Goal: Information Seeking & Learning: Learn about a topic

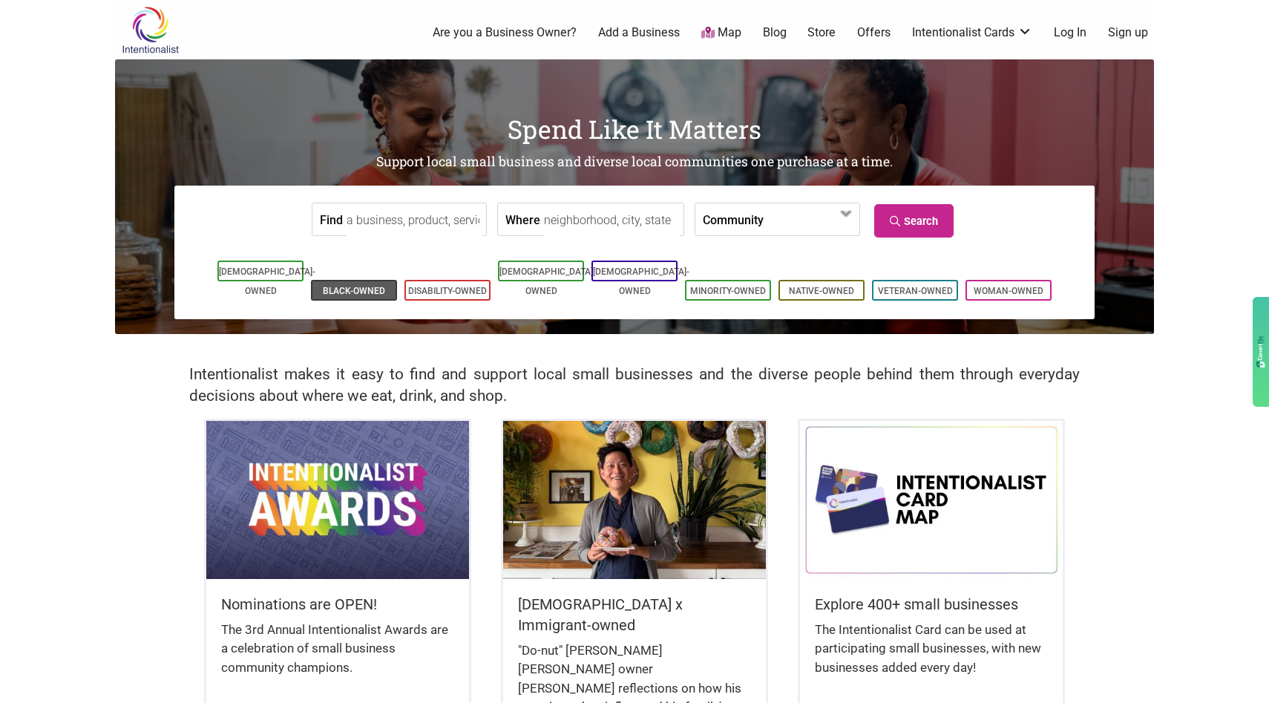
click at [369, 286] on link "Black-Owned" at bounding box center [354, 291] width 62 height 10
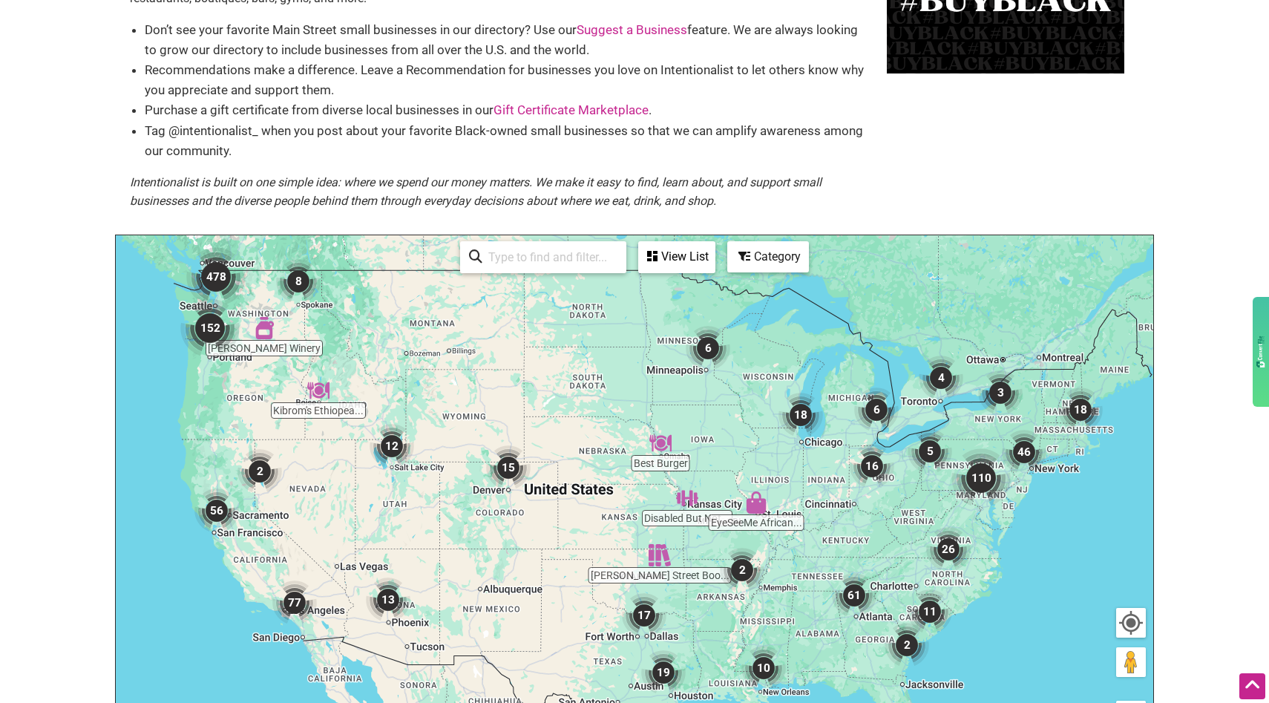
scroll to position [108, 0]
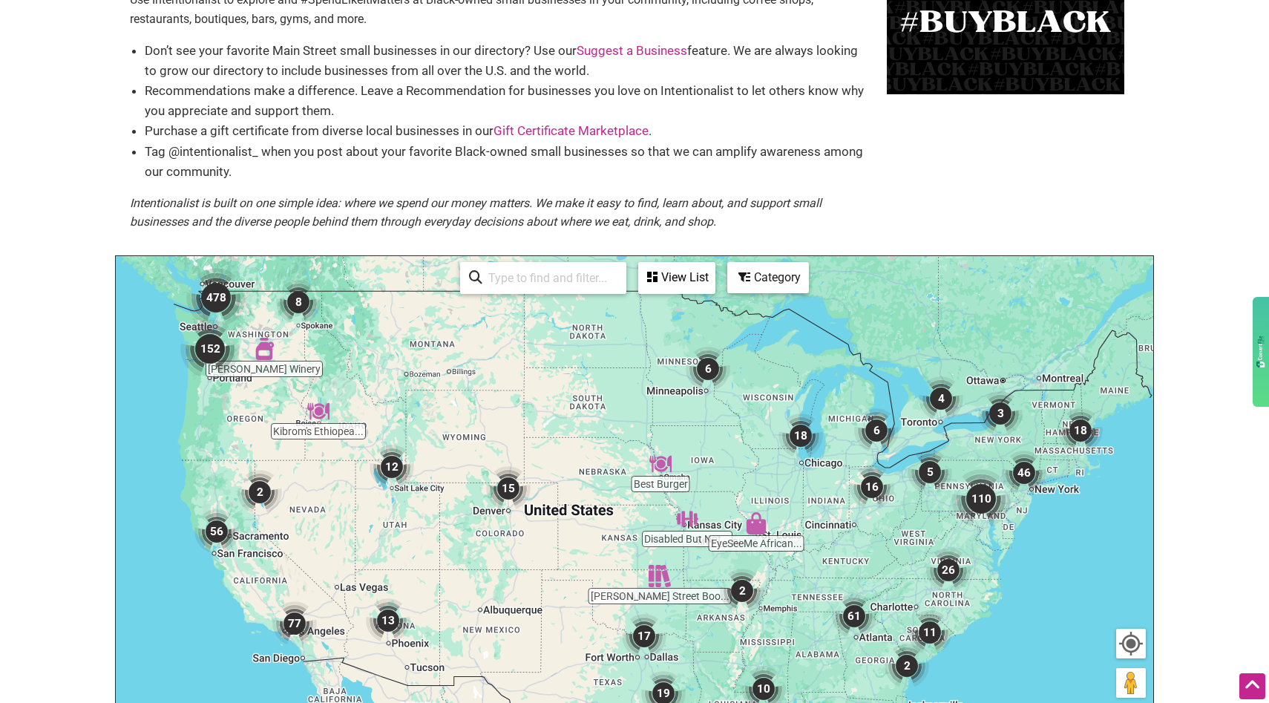
click at [543, 278] on input "search" at bounding box center [549, 277] width 135 height 29
click at [686, 279] on div "View List" at bounding box center [677, 277] width 74 height 28
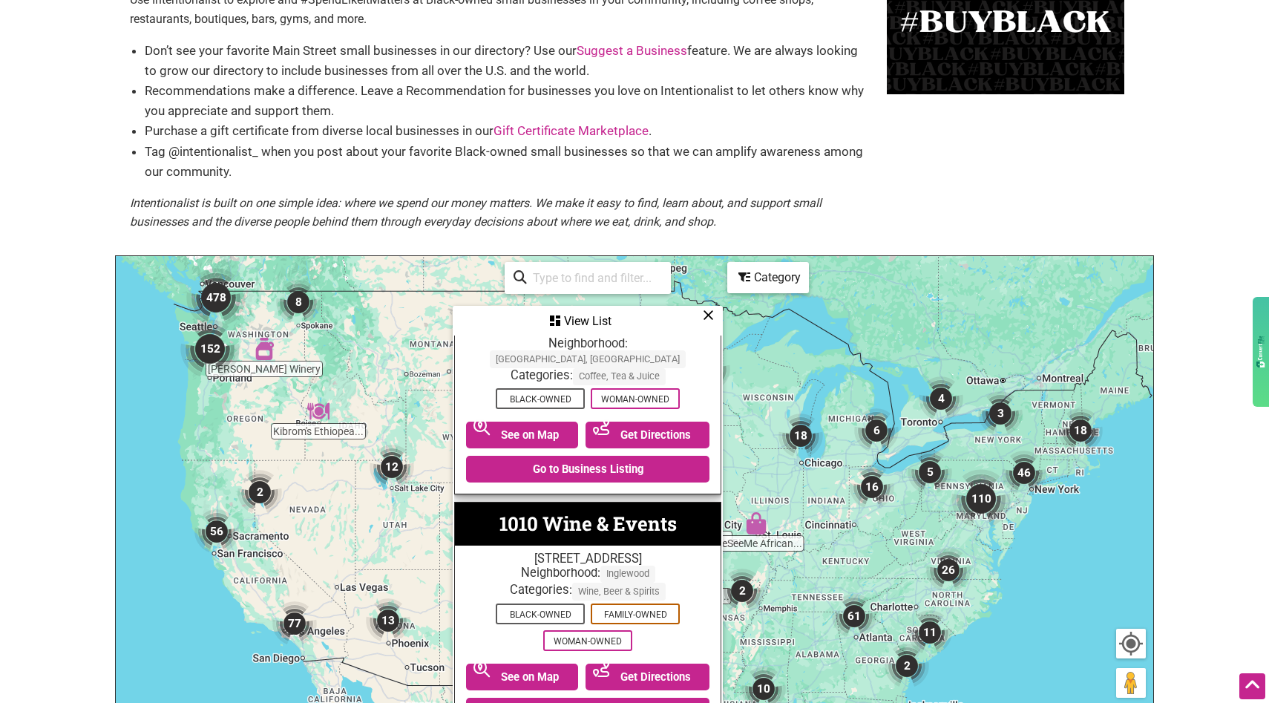
scroll to position [79, 0]
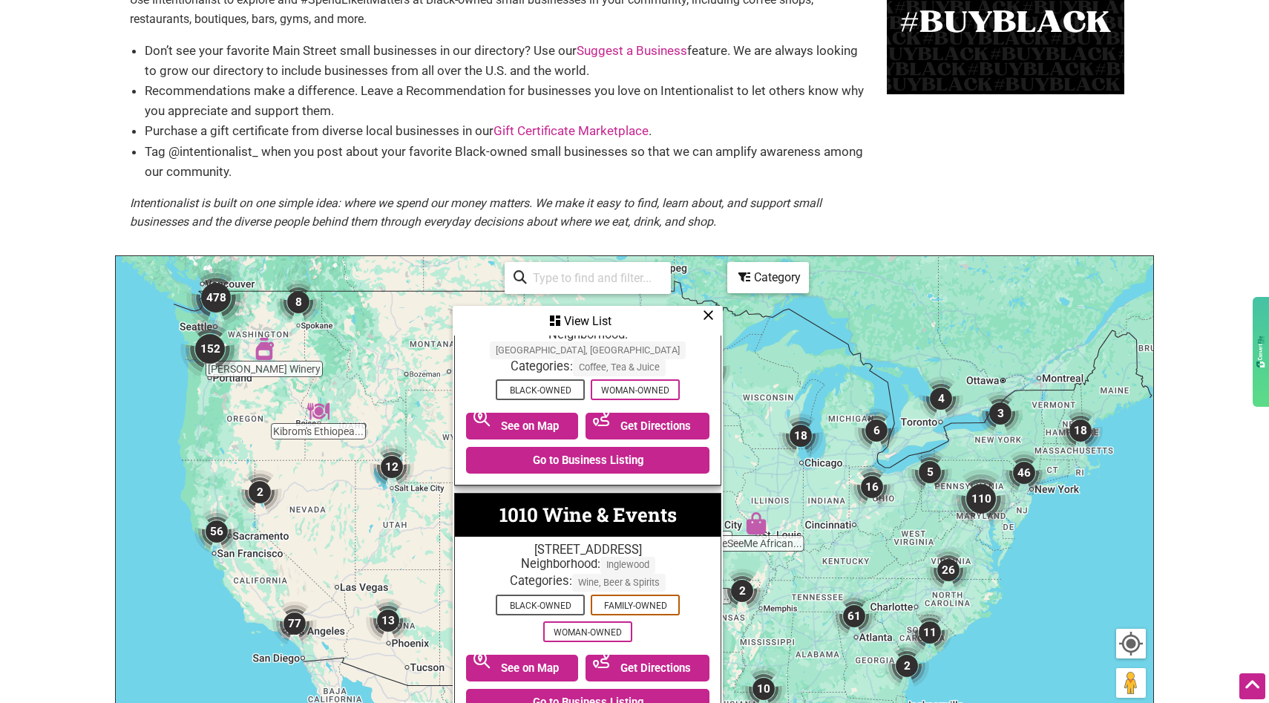
click at [761, 276] on div "Category" at bounding box center [768, 277] width 79 height 28
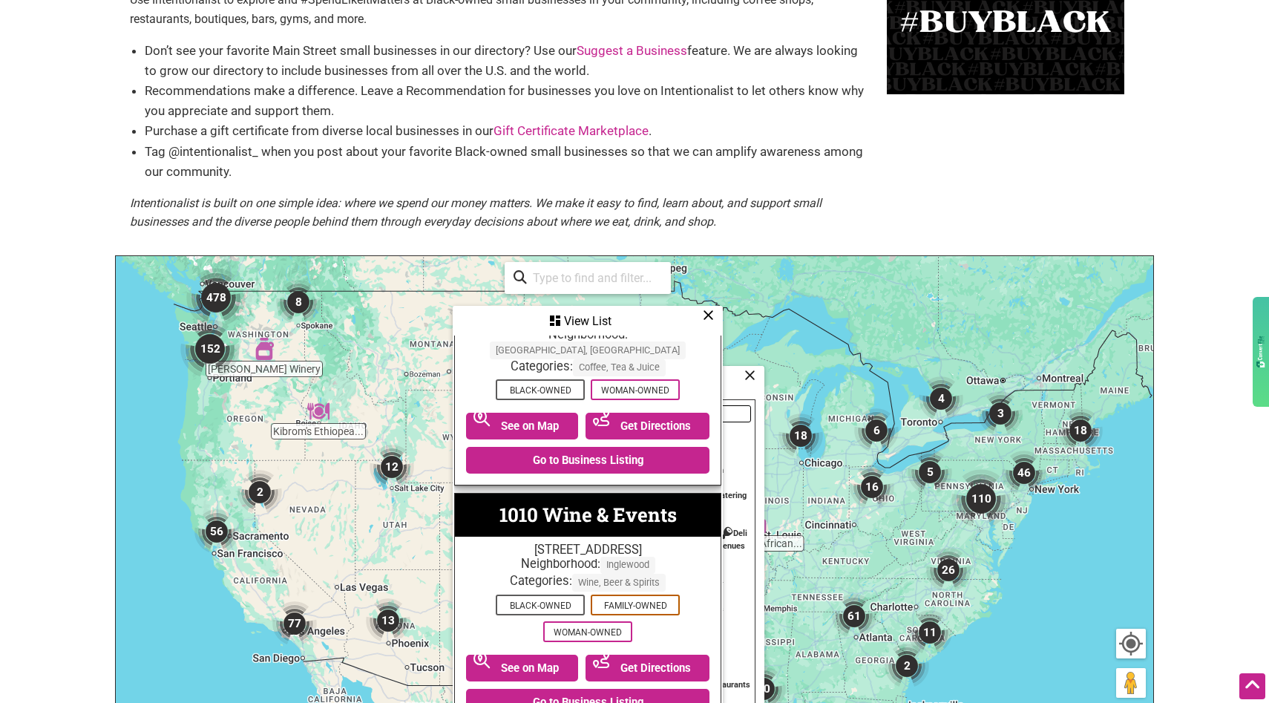
click at [709, 315] on icon at bounding box center [708, 315] width 11 height 1
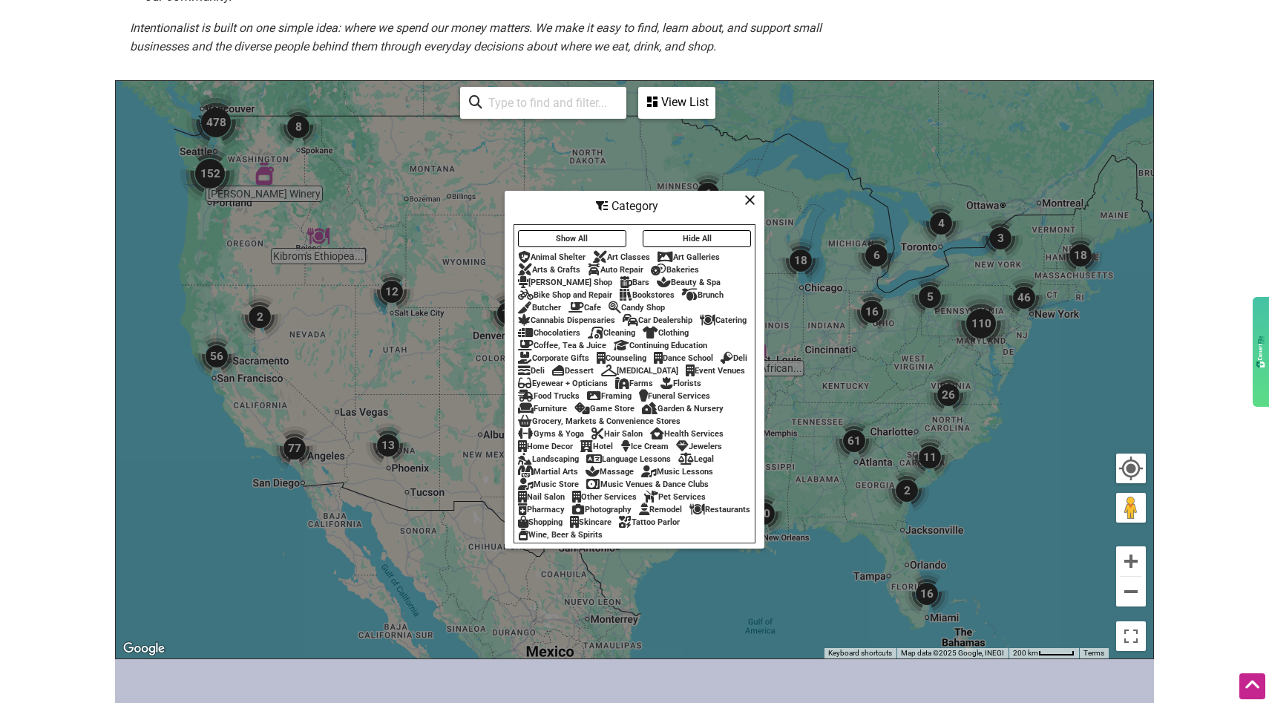
scroll to position [285, 0]
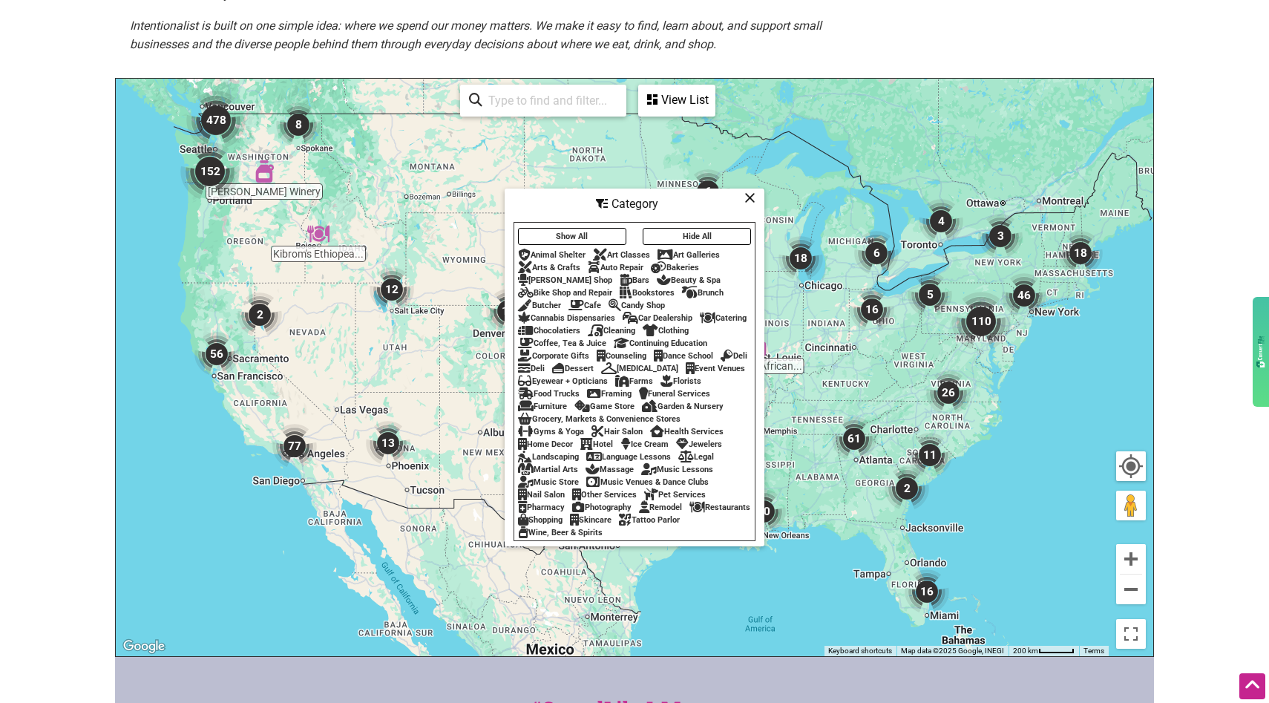
click at [686, 373] on div "Event Venues" at bounding box center [715, 369] width 59 height 10
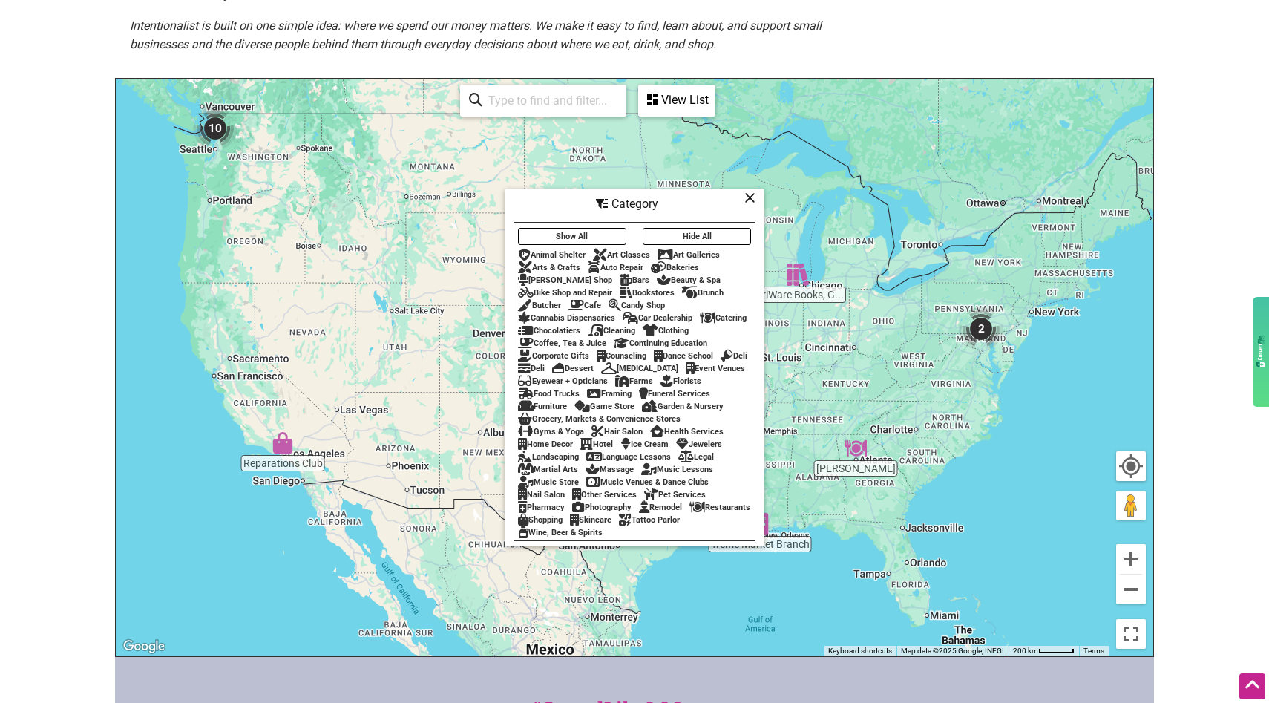
click at [749, 197] on icon at bounding box center [749, 197] width 11 height 1
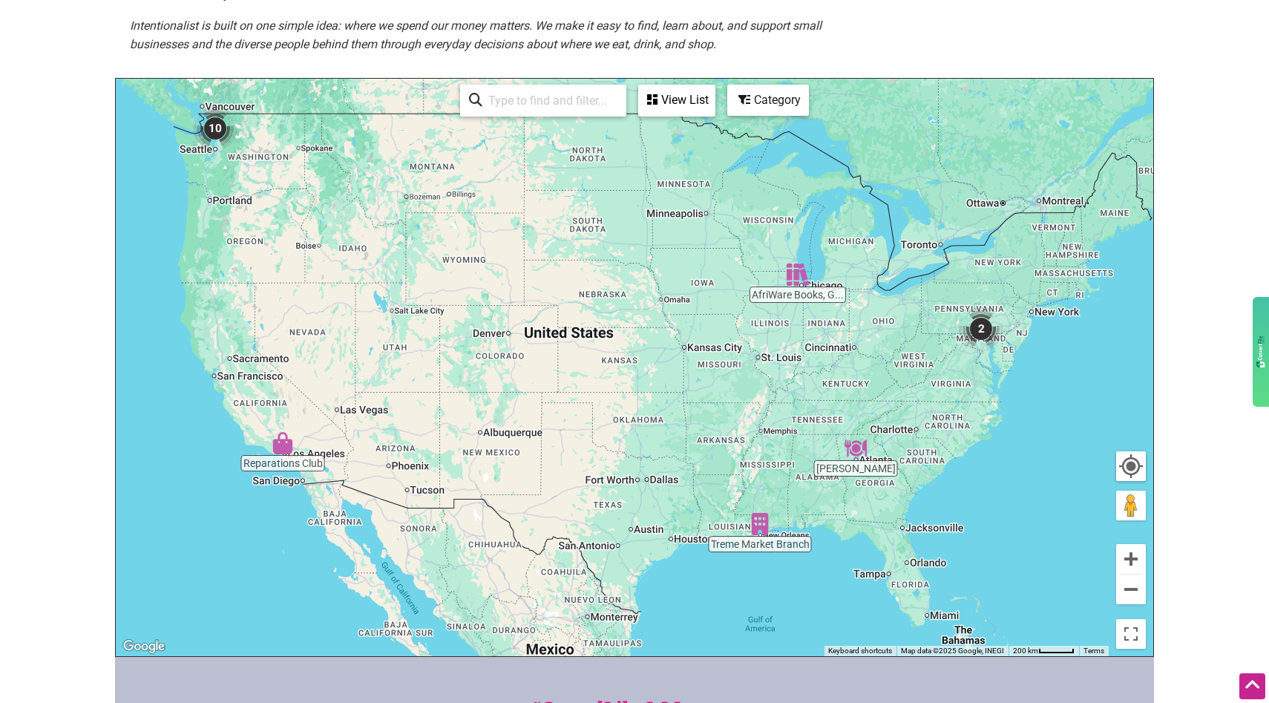
click at [212, 165] on div "To navigate, press the arrow keys." at bounding box center [634, 367] width 1037 height 577
click at [1128, 559] on button "Zoom in" at bounding box center [1131, 559] width 30 height 30
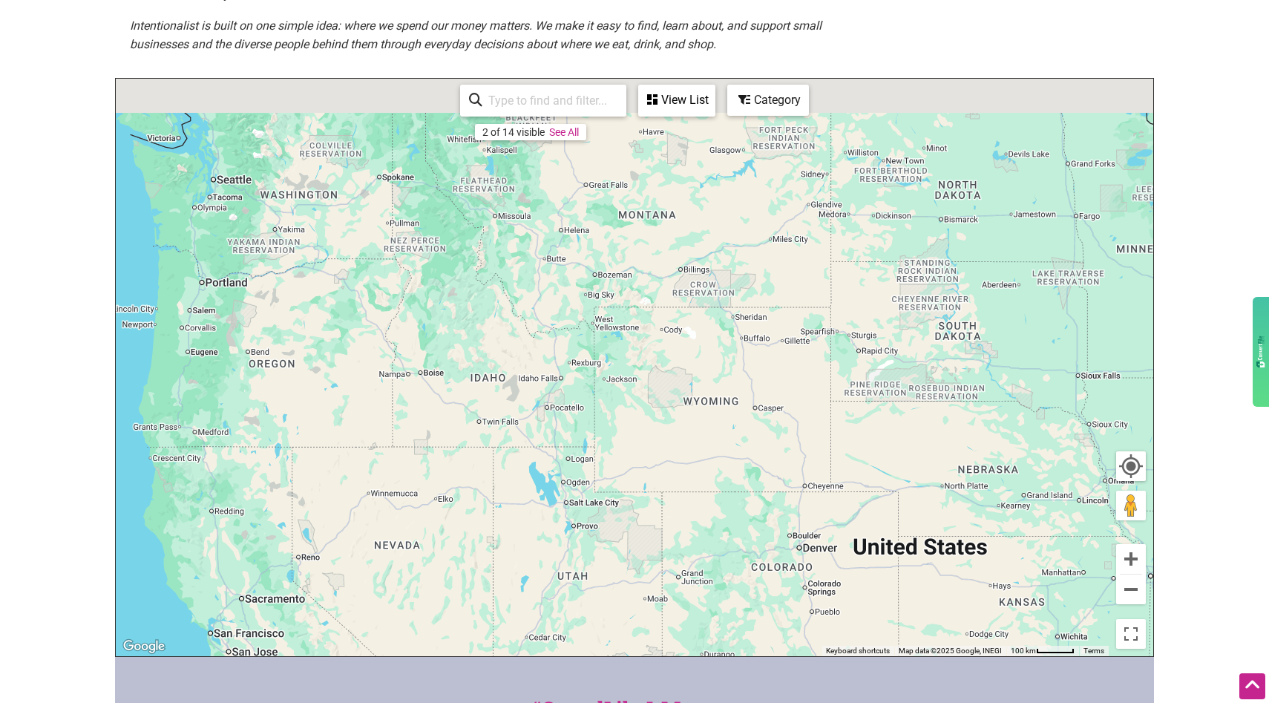
drag, startPoint x: 306, startPoint y: 266, endPoint x: 742, endPoint y: 520, distance: 504.4
click at [742, 520] on div "To navigate, press the arrow keys." at bounding box center [634, 367] width 1037 height 577
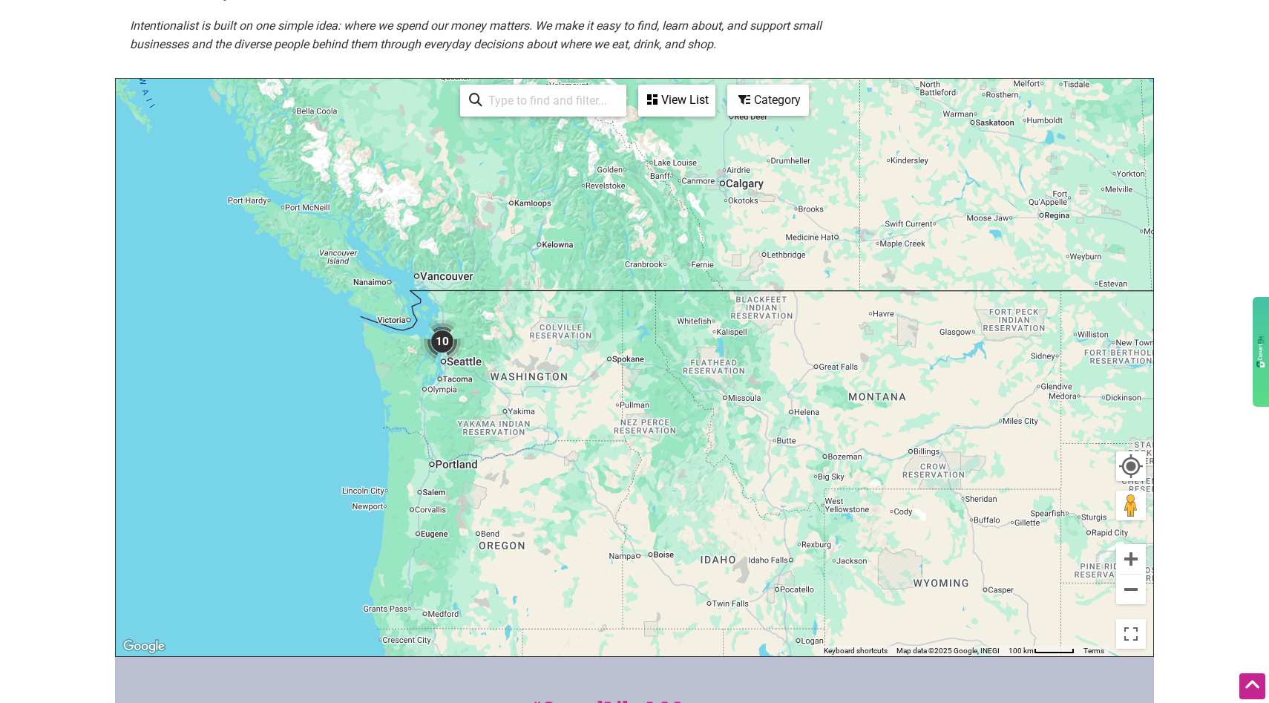
drag, startPoint x: 375, startPoint y: 280, endPoint x: 579, endPoint y: 457, distance: 270.4
click at [580, 458] on div "To navigate, press the arrow keys." at bounding box center [634, 367] width 1037 height 577
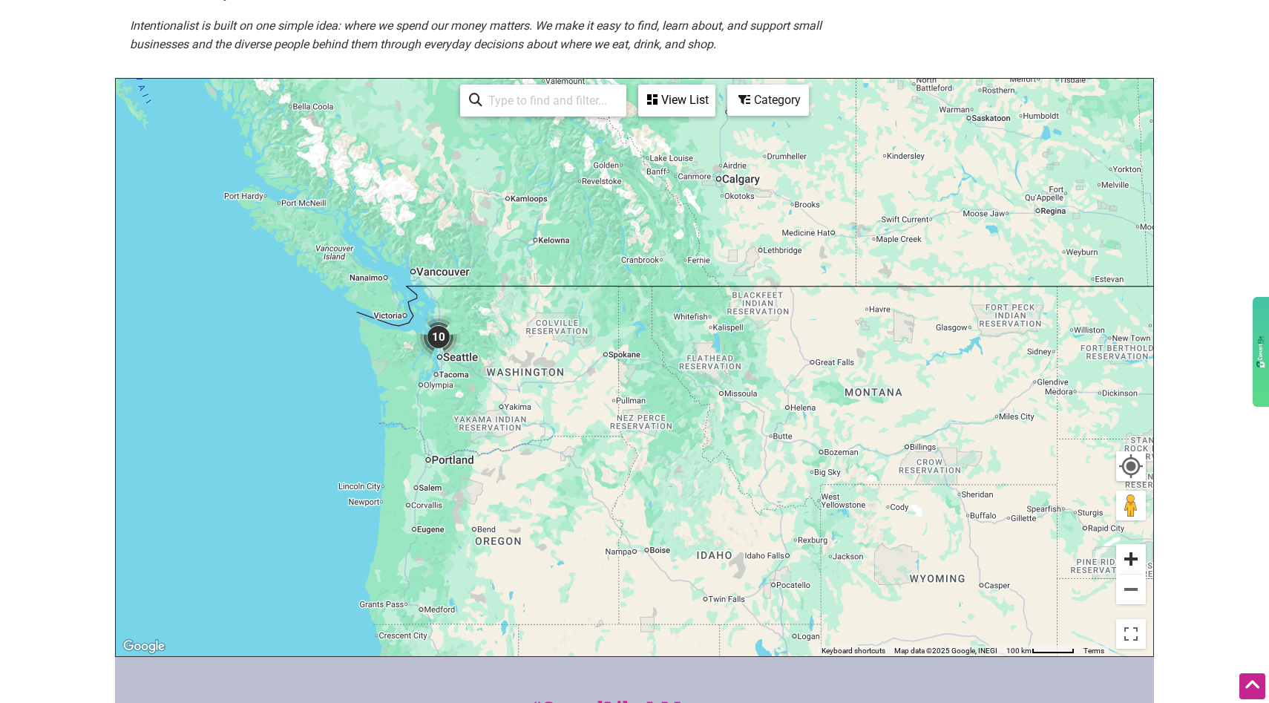
click at [1134, 562] on button "Zoom in" at bounding box center [1131, 559] width 30 height 30
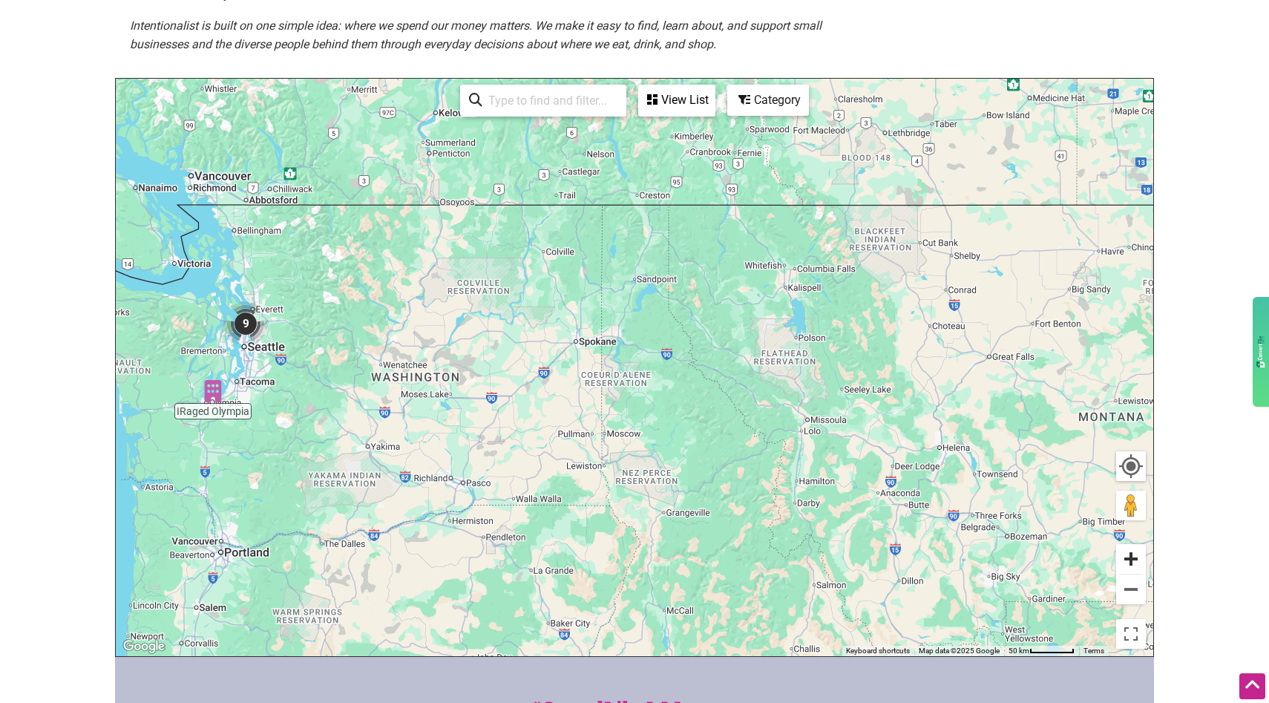
click at [1134, 562] on button "Zoom in" at bounding box center [1131, 559] width 30 height 30
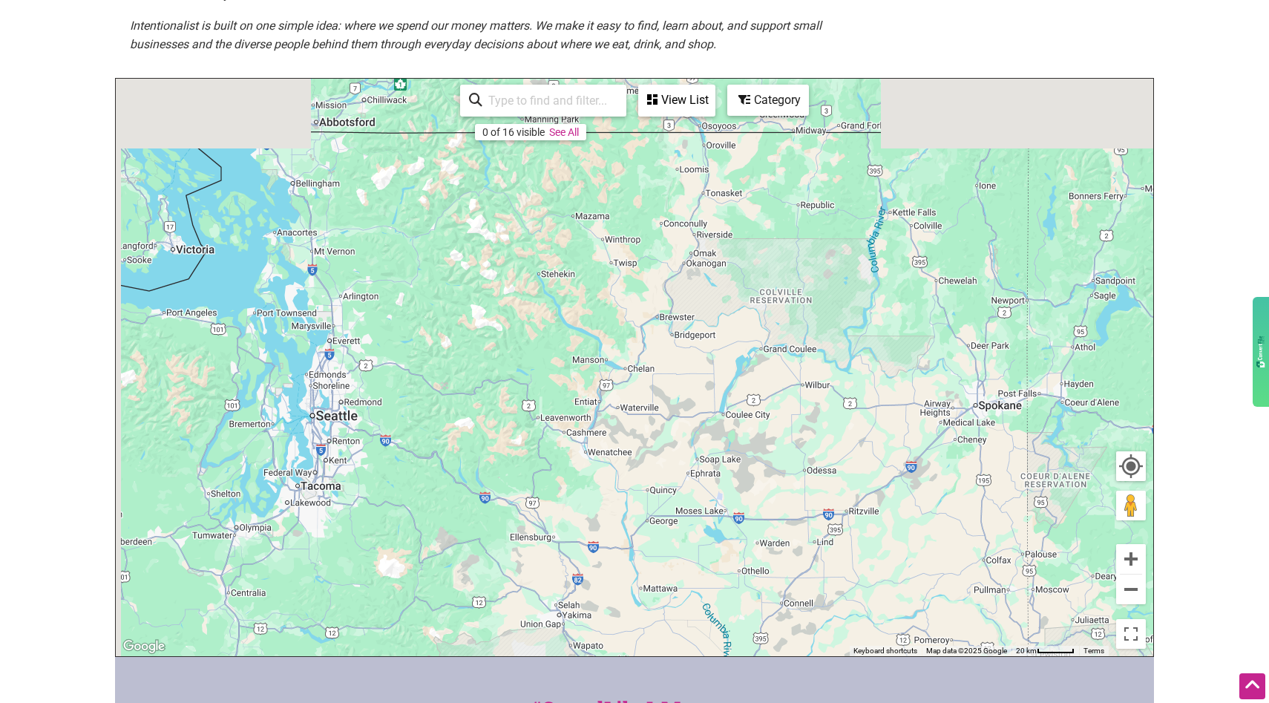
drag, startPoint x: 206, startPoint y: 340, endPoint x: 665, endPoint y: 430, distance: 467.2
click at [665, 430] on div "To navigate, press the arrow keys." at bounding box center [634, 367] width 1037 height 577
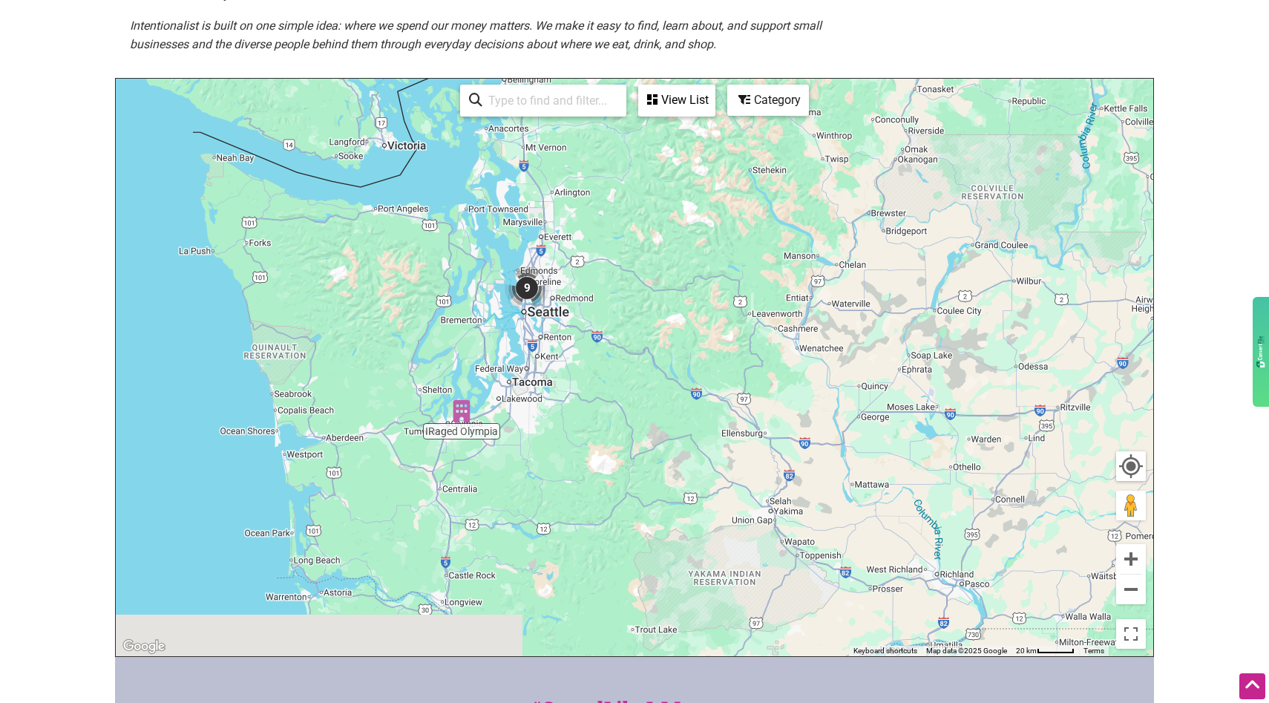
drag, startPoint x: 500, startPoint y: 393, endPoint x: 668, endPoint y: 276, distance: 205.2
click at [668, 276] on div "To navigate, press the arrow keys." at bounding box center [634, 367] width 1037 height 577
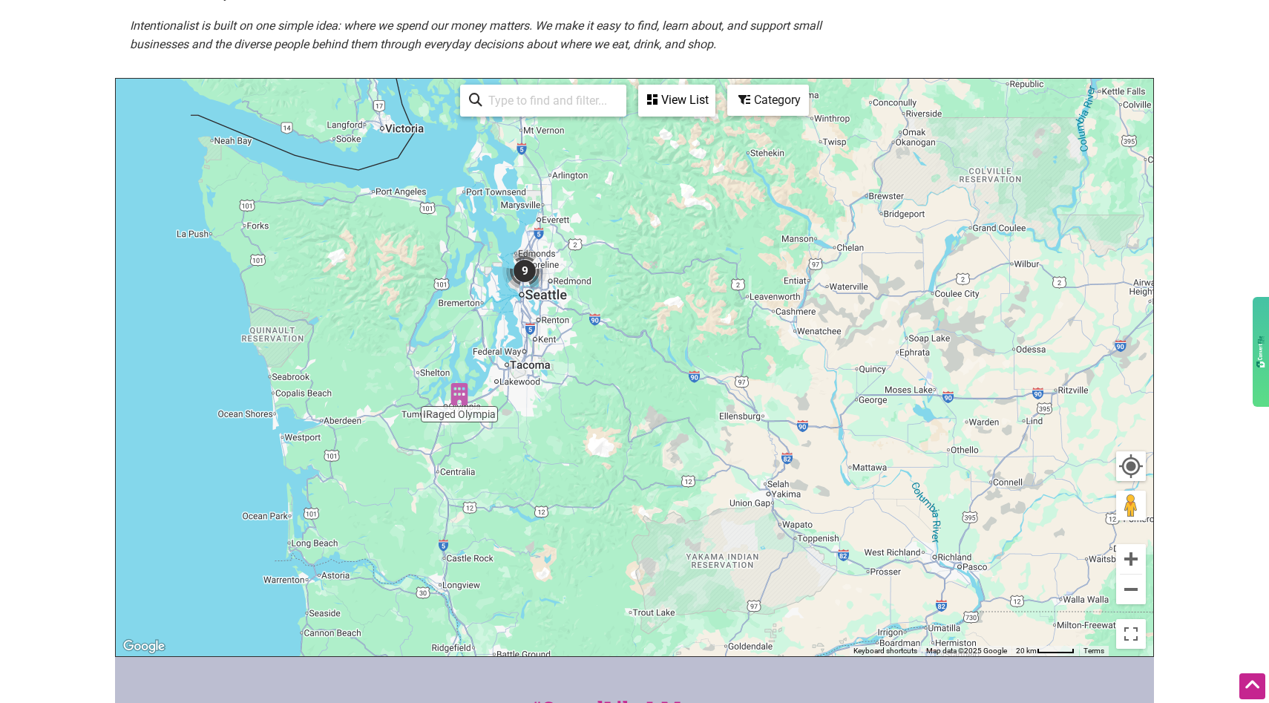
click at [522, 273] on img "9" at bounding box center [524, 271] width 45 height 45
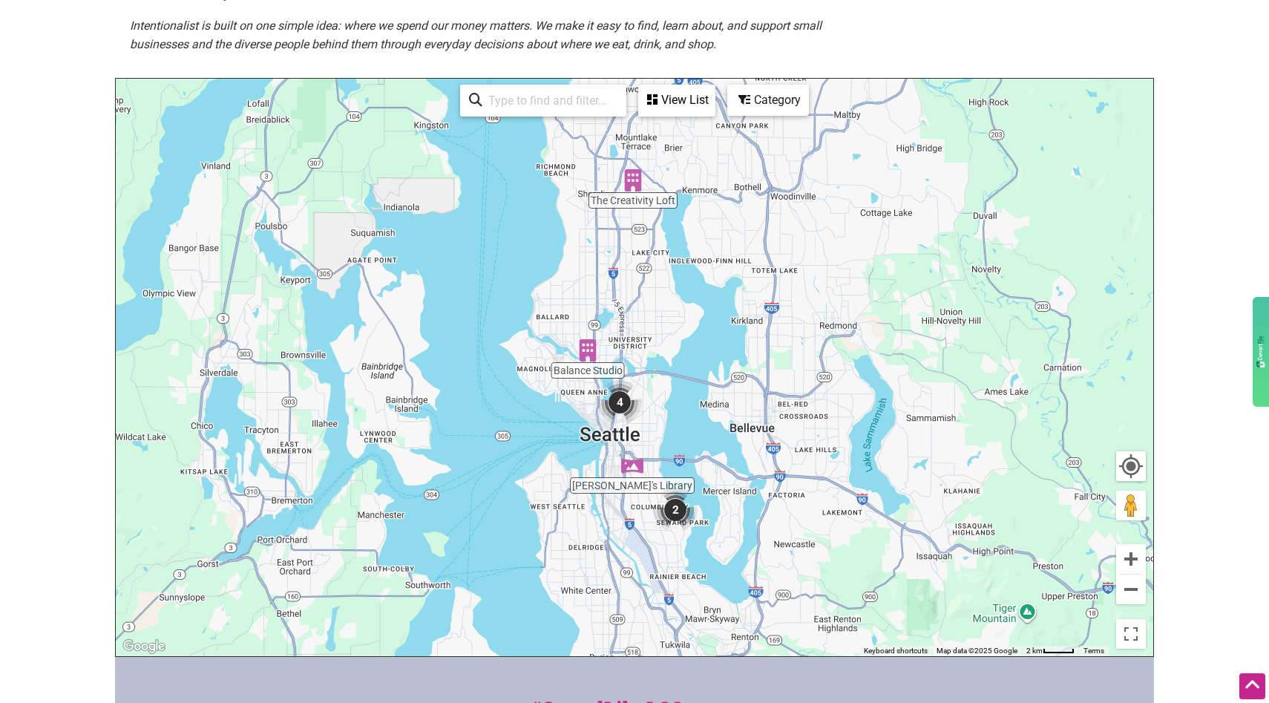
click at [621, 419] on img "4" at bounding box center [619, 402] width 45 height 45
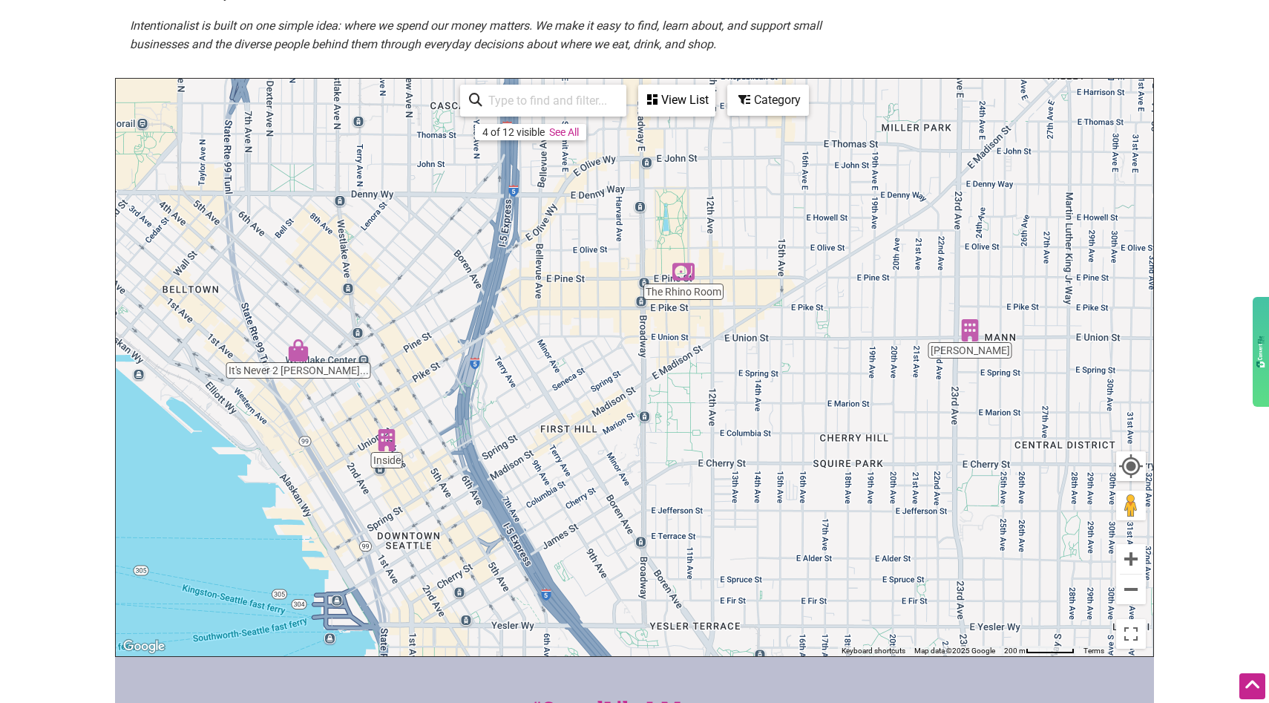
click at [687, 293] on div "To navigate, press the arrow keys." at bounding box center [634, 367] width 1037 height 577
click at [685, 294] on div "To navigate, press the arrow keys." at bounding box center [634, 367] width 1037 height 577
click at [686, 269] on img "The Rhino Room" at bounding box center [683, 271] width 22 height 22
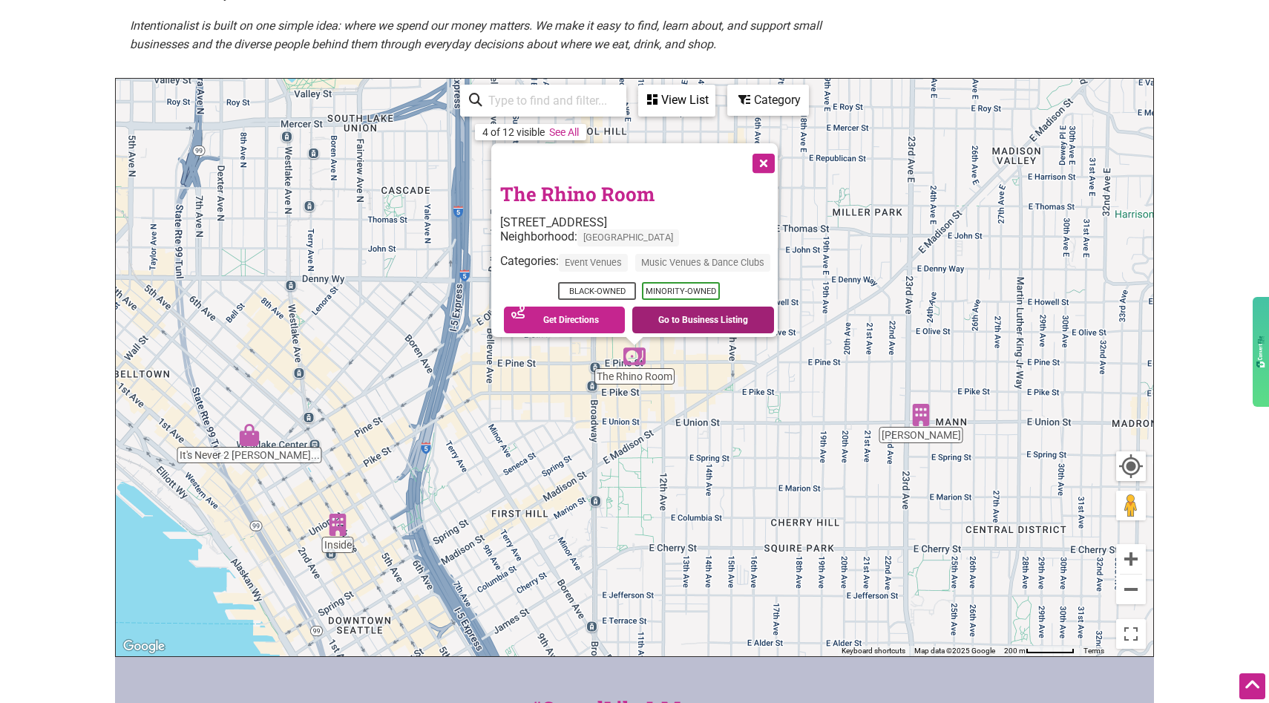
click at [677, 313] on link "Go to Business Listing" at bounding box center [703, 319] width 142 height 27
click at [923, 419] on img "Marjorie" at bounding box center [921, 415] width 22 height 22
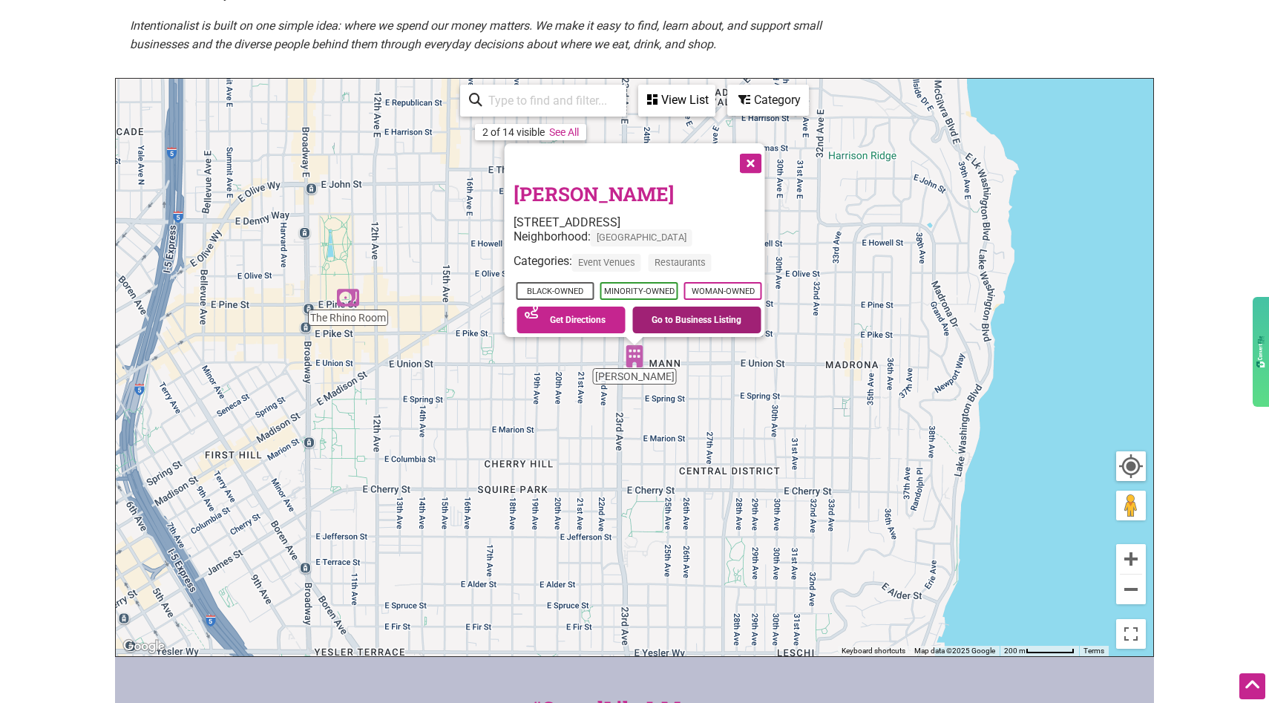
click at [662, 314] on link "Go to Business Listing" at bounding box center [696, 319] width 129 height 27
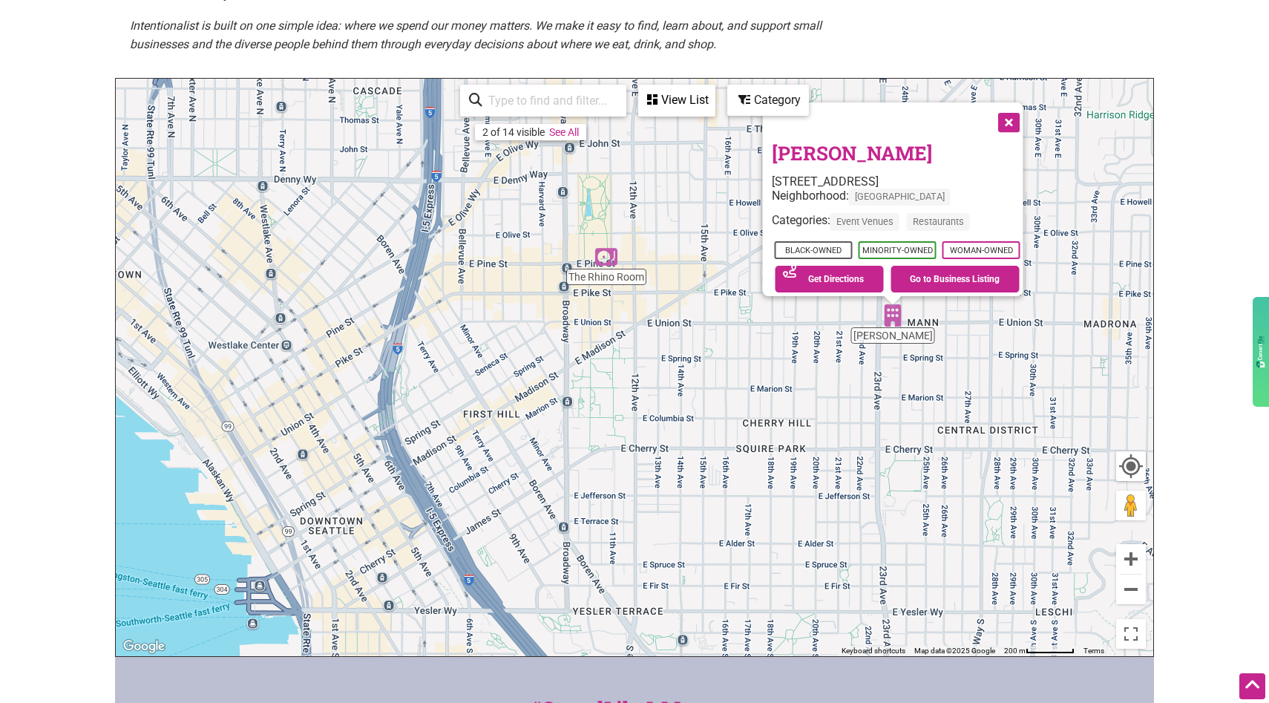
drag, startPoint x: 424, startPoint y: 368, endPoint x: 683, endPoint y: 327, distance: 262.8
click at [683, 327] on div "To navigate, press the arrow keys. Marjorie 2301 E Union St Suite P, Seattle, W…" at bounding box center [634, 367] width 1037 height 577
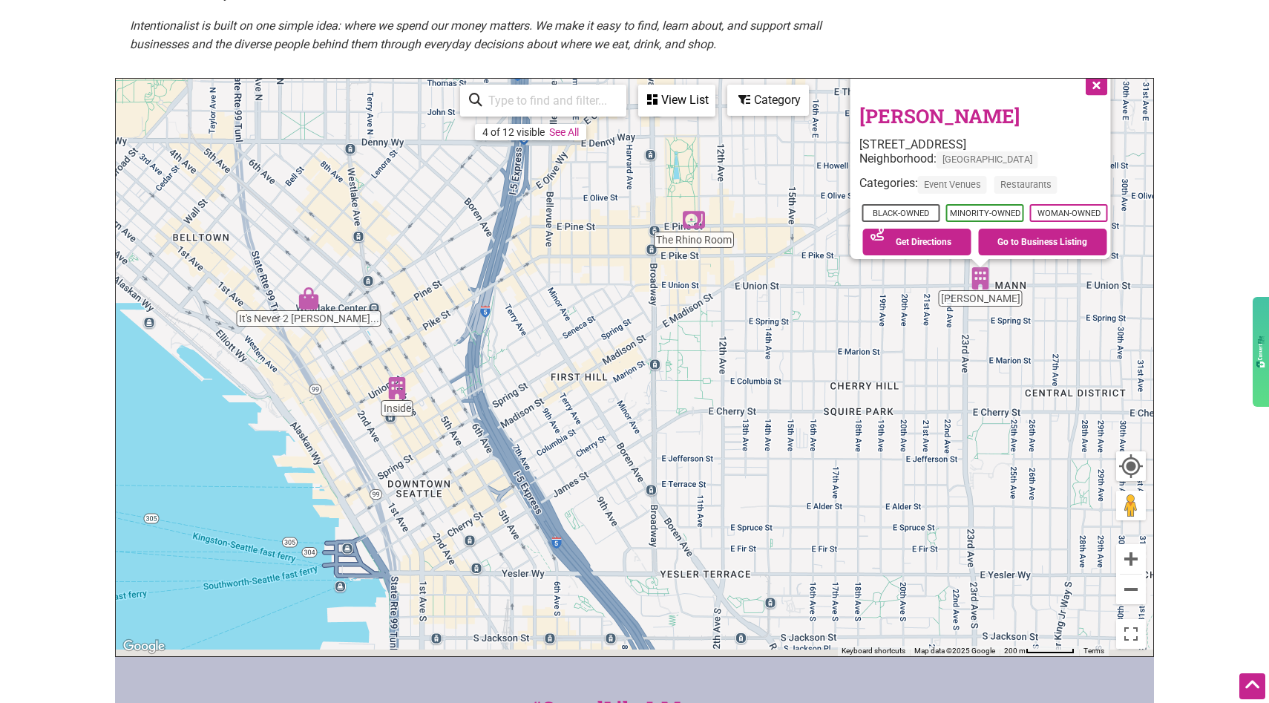
drag, startPoint x: 458, startPoint y: 381, endPoint x: 565, endPoint y: 299, distance: 134.4
click at [565, 299] on div "To navigate, press the arrow keys. Marjorie 2301 E Union St Suite P, Seattle, W…" at bounding box center [634, 367] width 1037 height 577
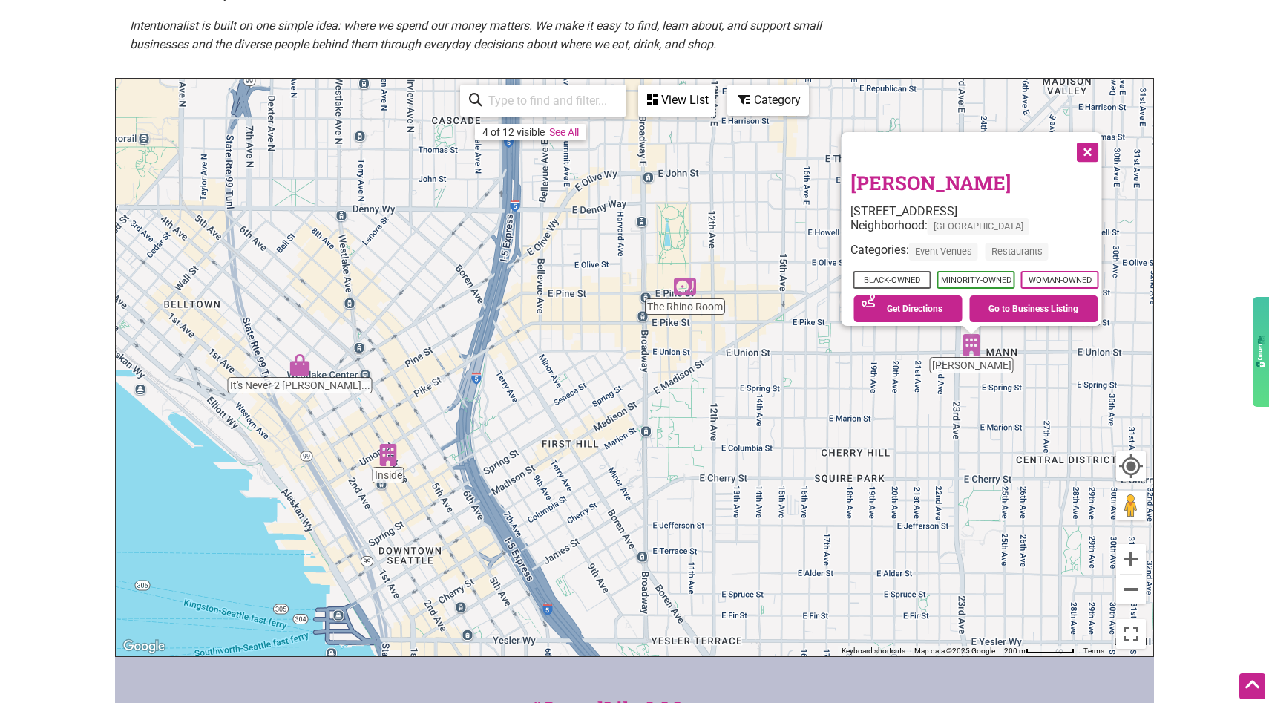
click at [389, 458] on img "Inside" at bounding box center [388, 455] width 22 height 22
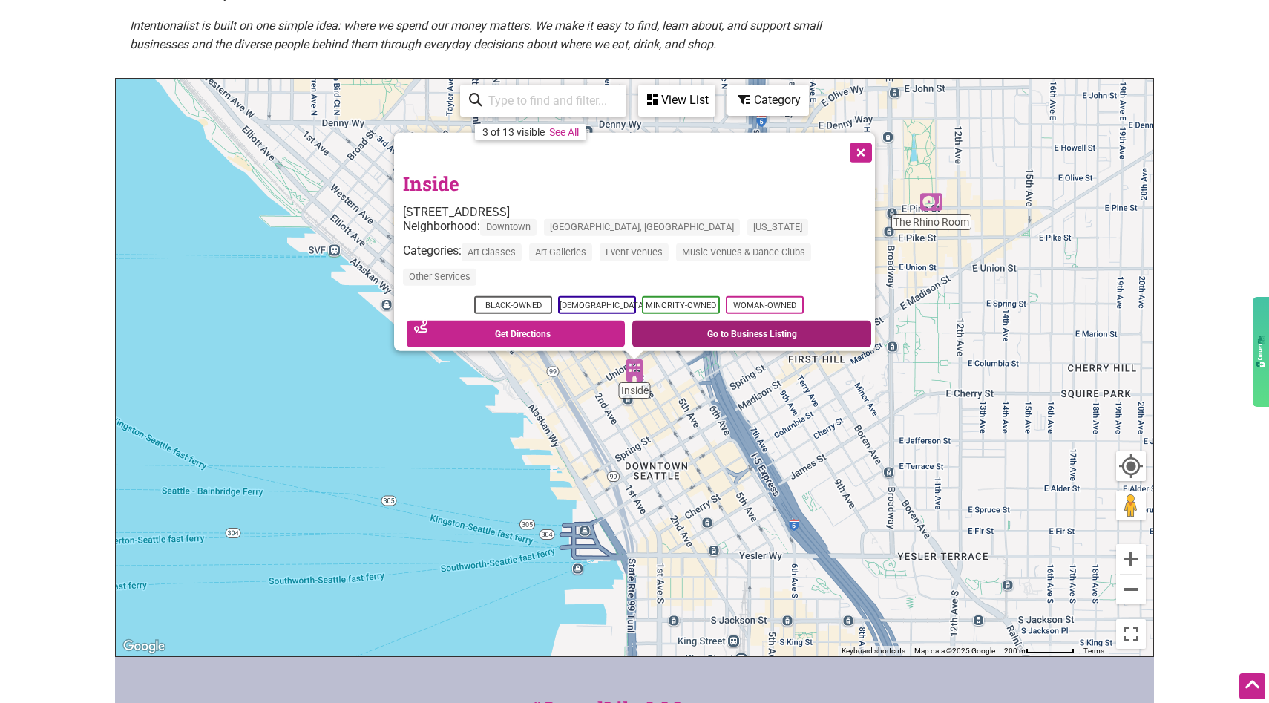
click at [720, 323] on link "Go to Business Listing" at bounding box center [751, 333] width 239 height 27
click at [864, 145] on button "Close" at bounding box center [859, 151] width 37 height 37
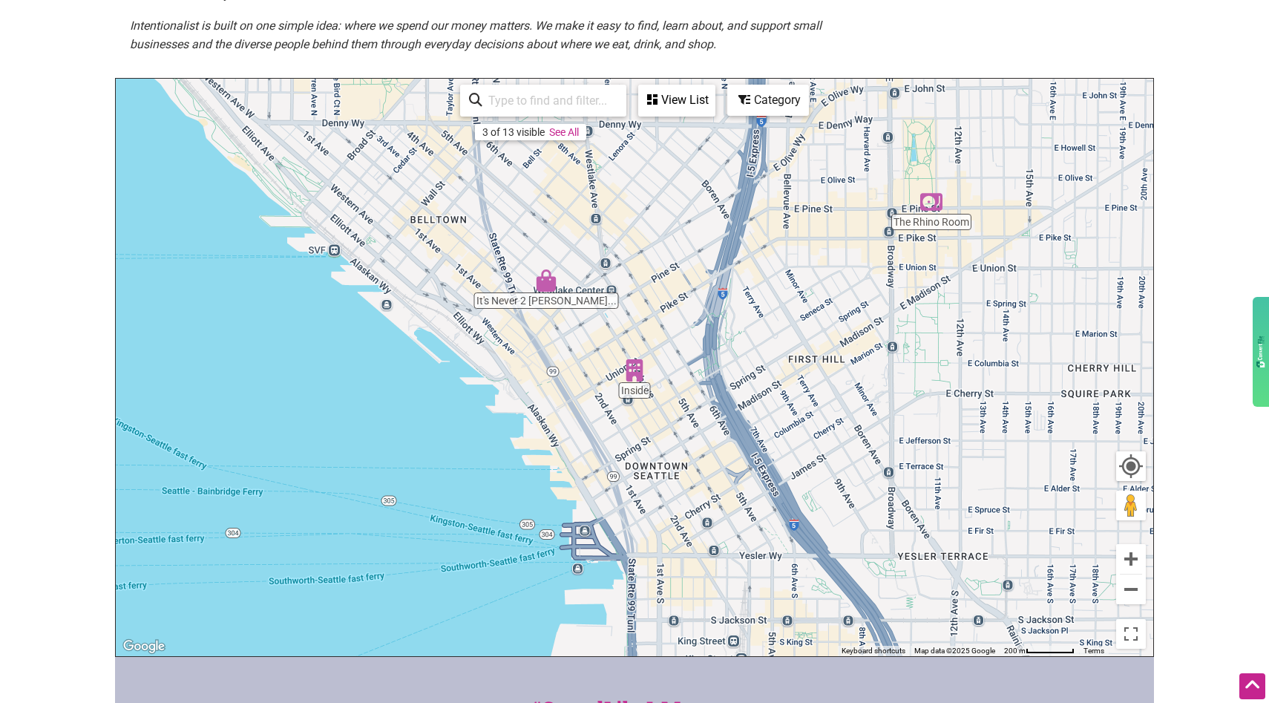
click at [546, 286] on img "It's Never 2 Early 2 Create & Innovate" at bounding box center [546, 280] width 22 height 22
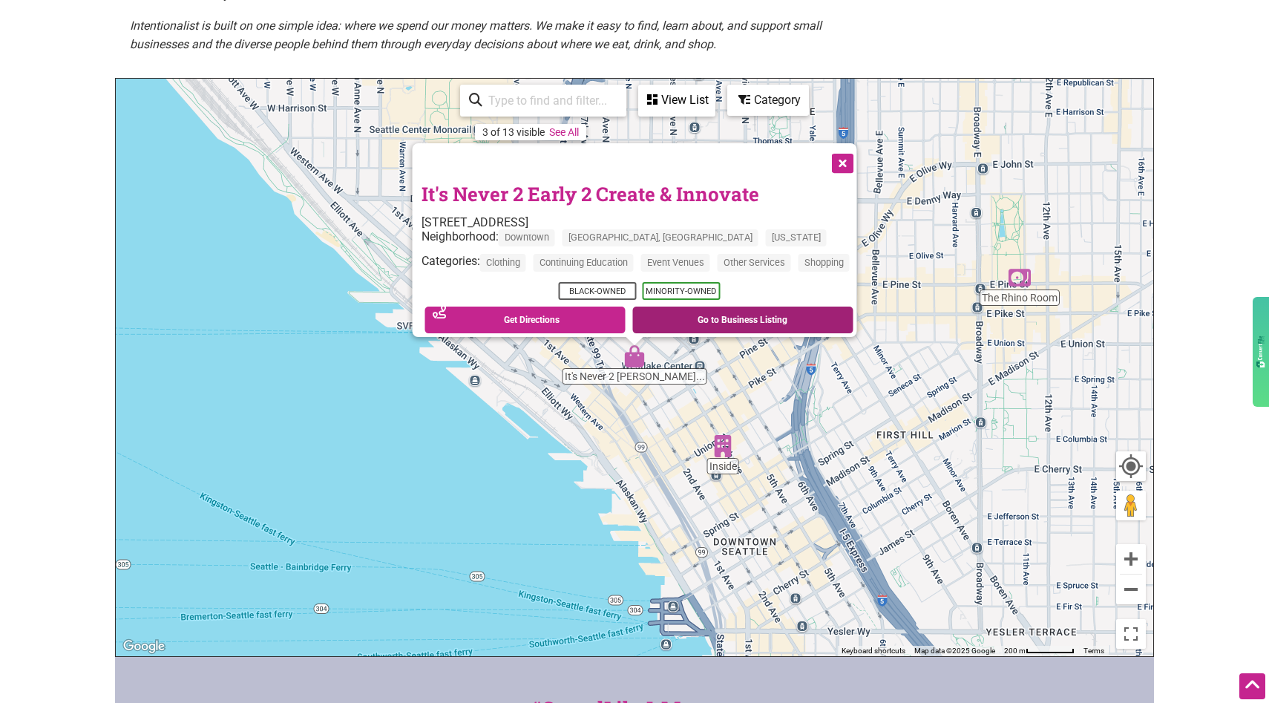
click at [691, 313] on link "Go to Business Listing" at bounding box center [742, 319] width 221 height 27
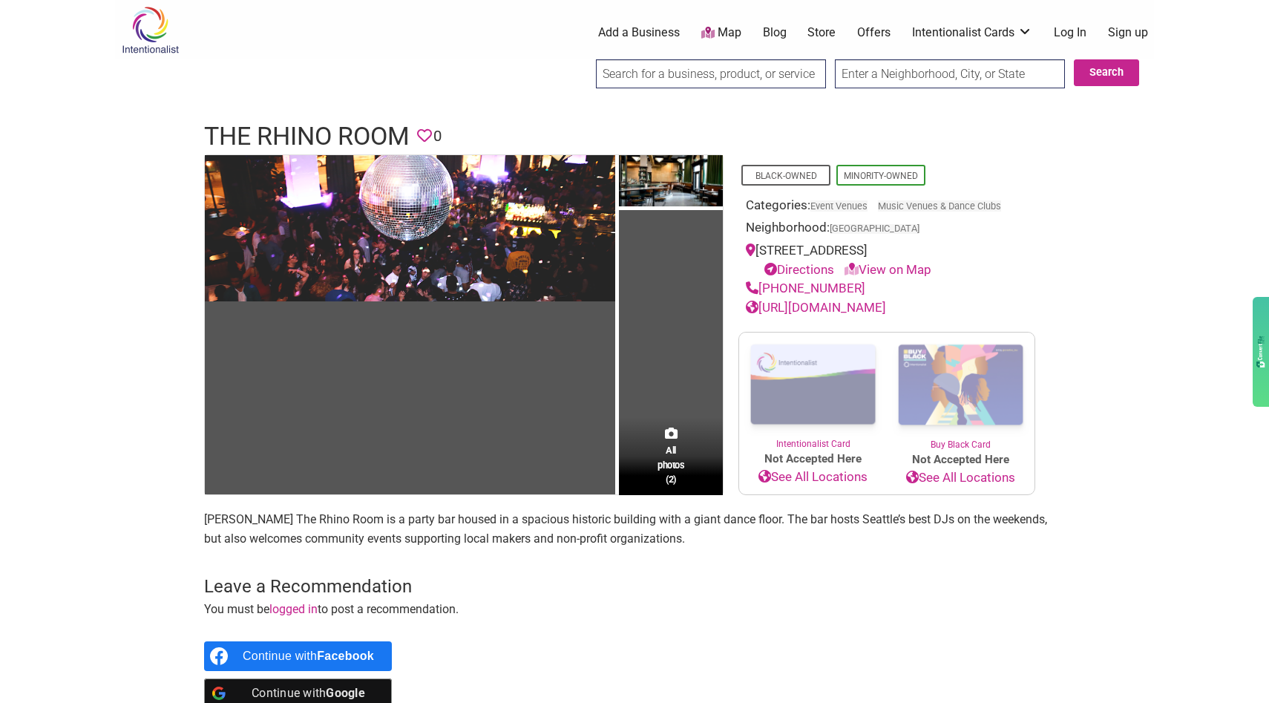
click at [837, 306] on link "https://www.therhinoroom.com/" at bounding box center [816, 307] width 140 height 15
drag, startPoint x: 415, startPoint y: 136, endPoint x: 203, endPoint y: 128, distance: 212.3
click at [203, 128] on div "The Rhino Room Favorite 0" at bounding box center [634, 137] width 890 height 36
copy h1 "The Rhino Room"
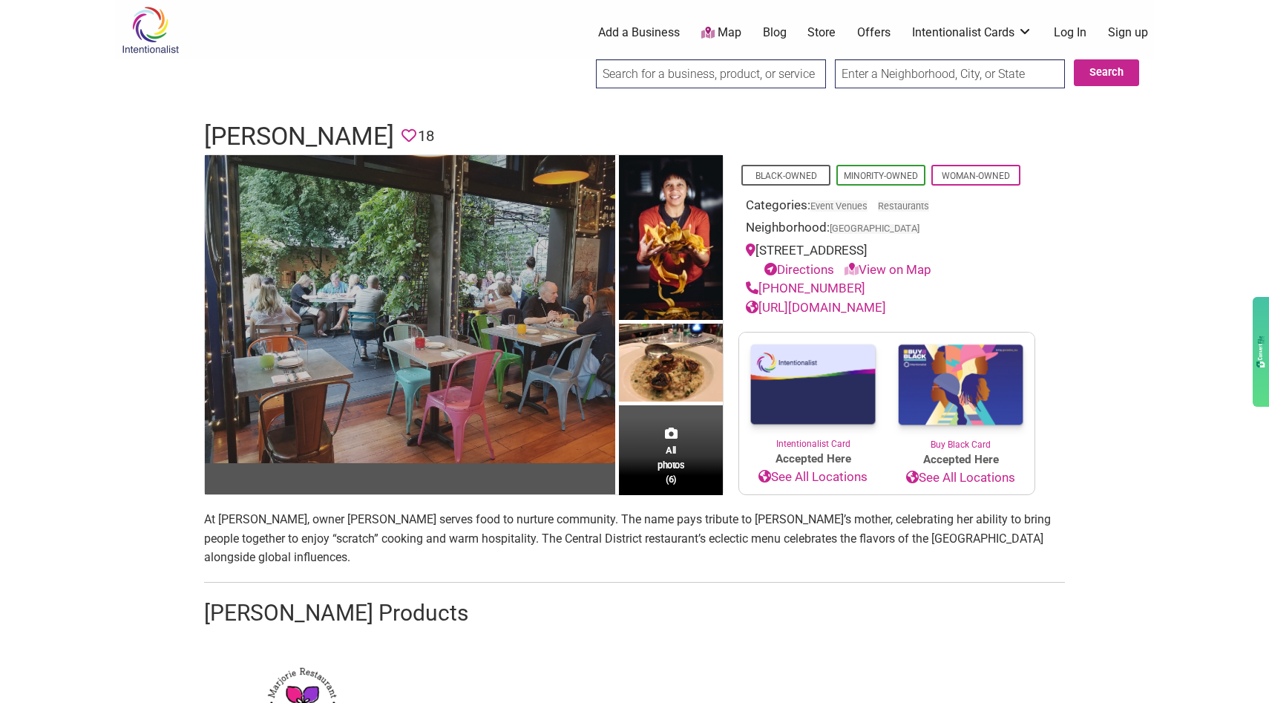
click at [415, 344] on img at bounding box center [410, 309] width 410 height 308
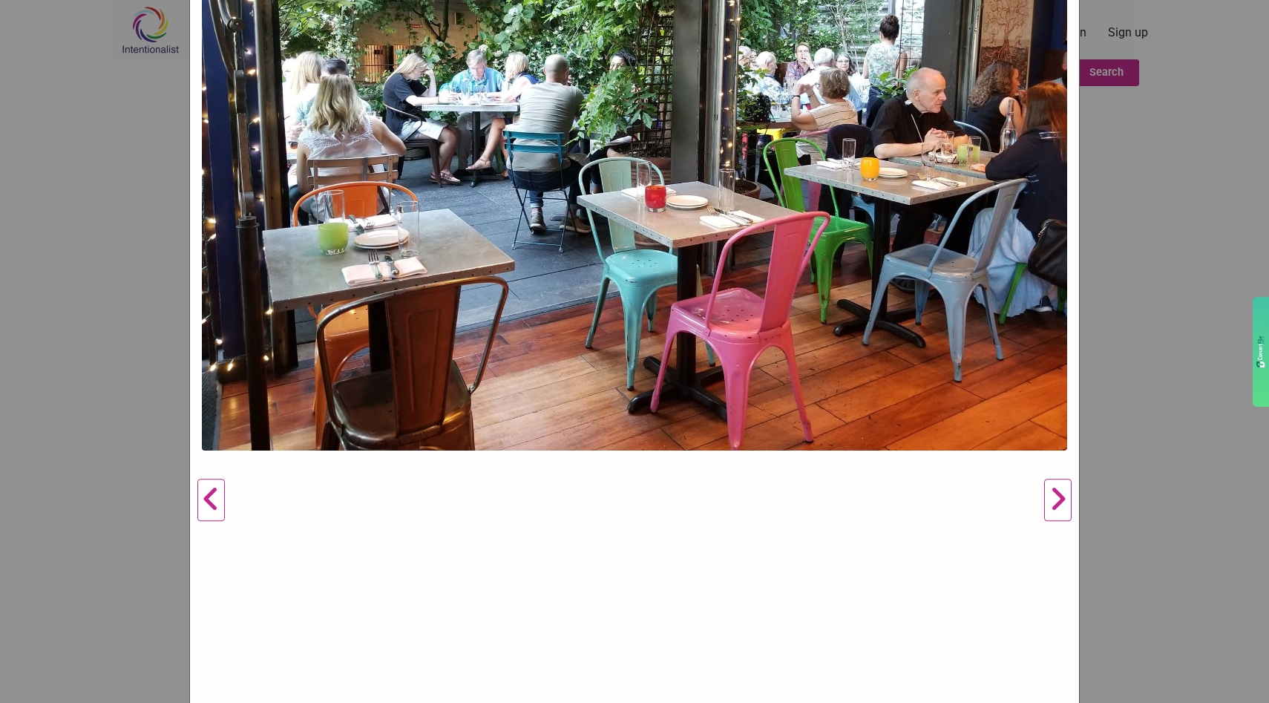
scroll to position [402, 0]
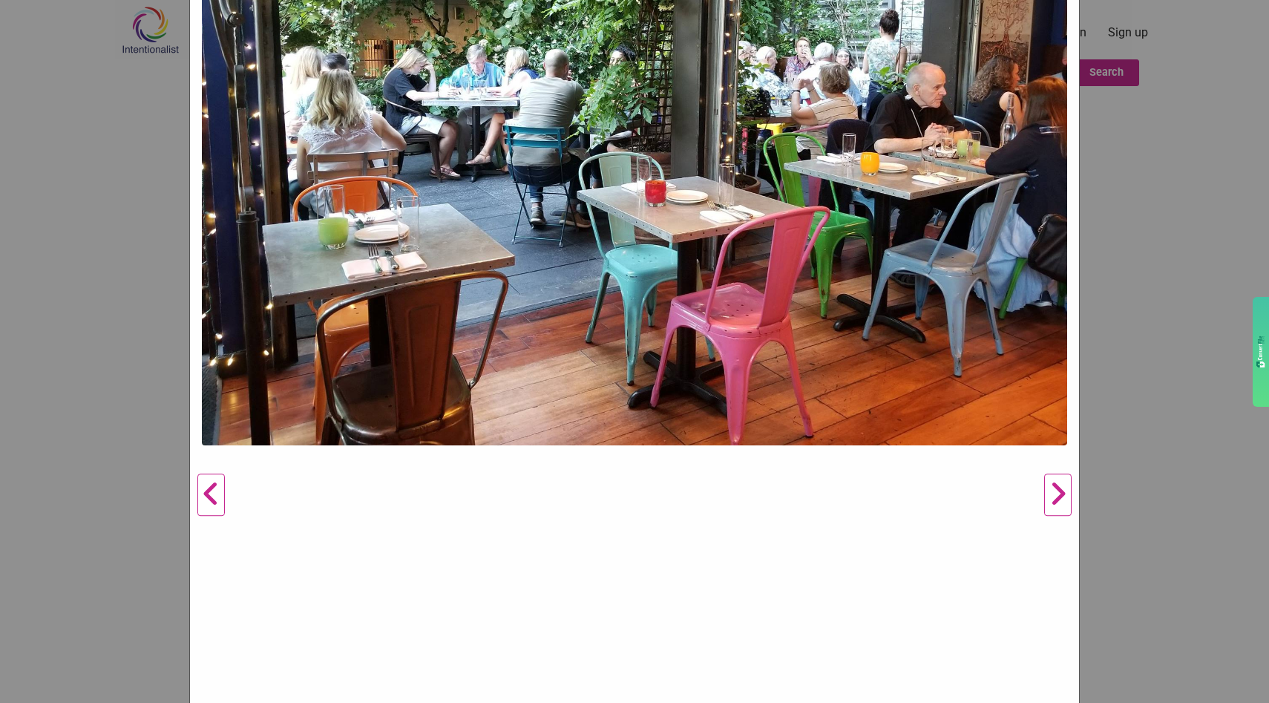
click at [1059, 494] on button "Next" at bounding box center [1057, 495] width 41 height 1396
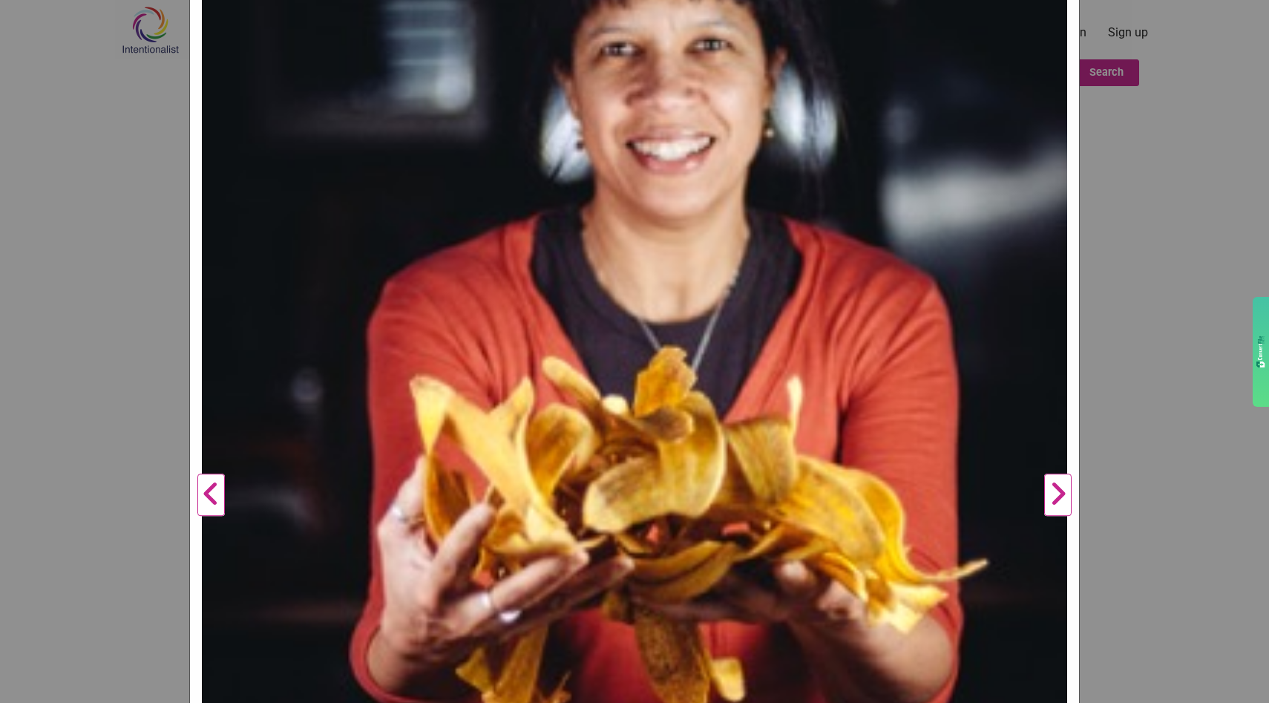
click at [1056, 491] on button "Next" at bounding box center [1057, 495] width 41 height 1396
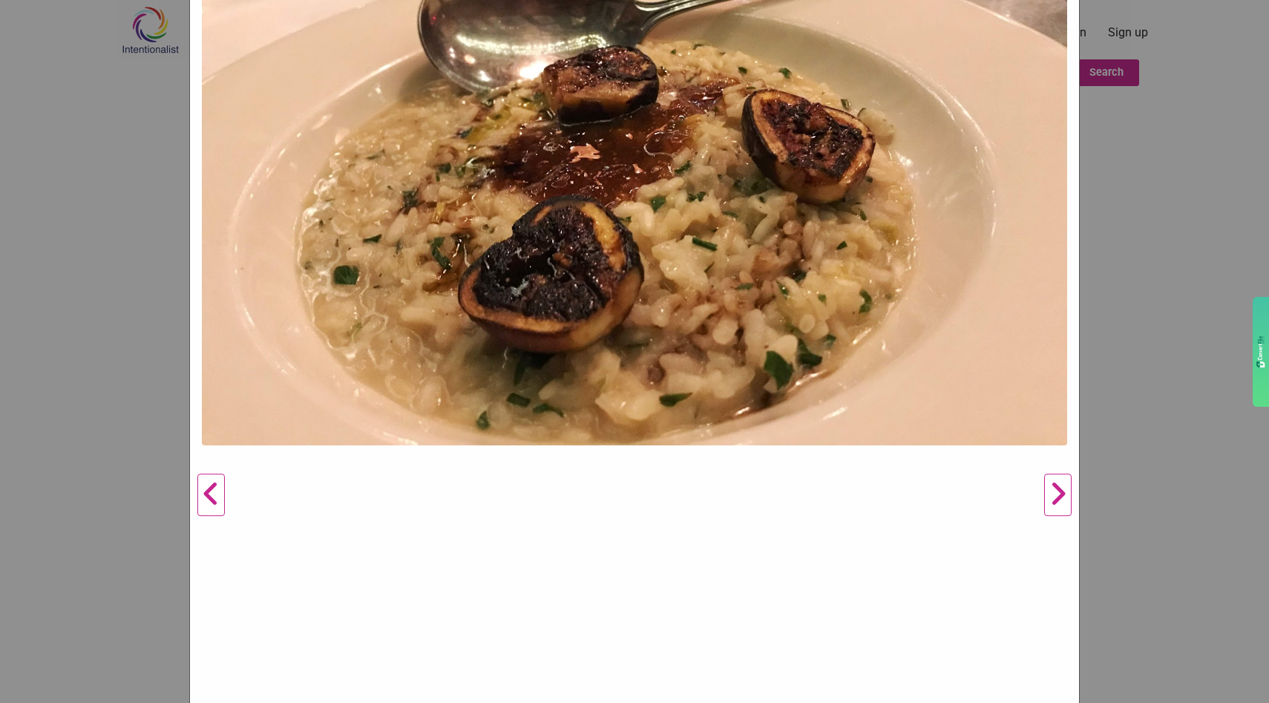
click at [1062, 508] on button "Next" at bounding box center [1057, 495] width 41 height 1396
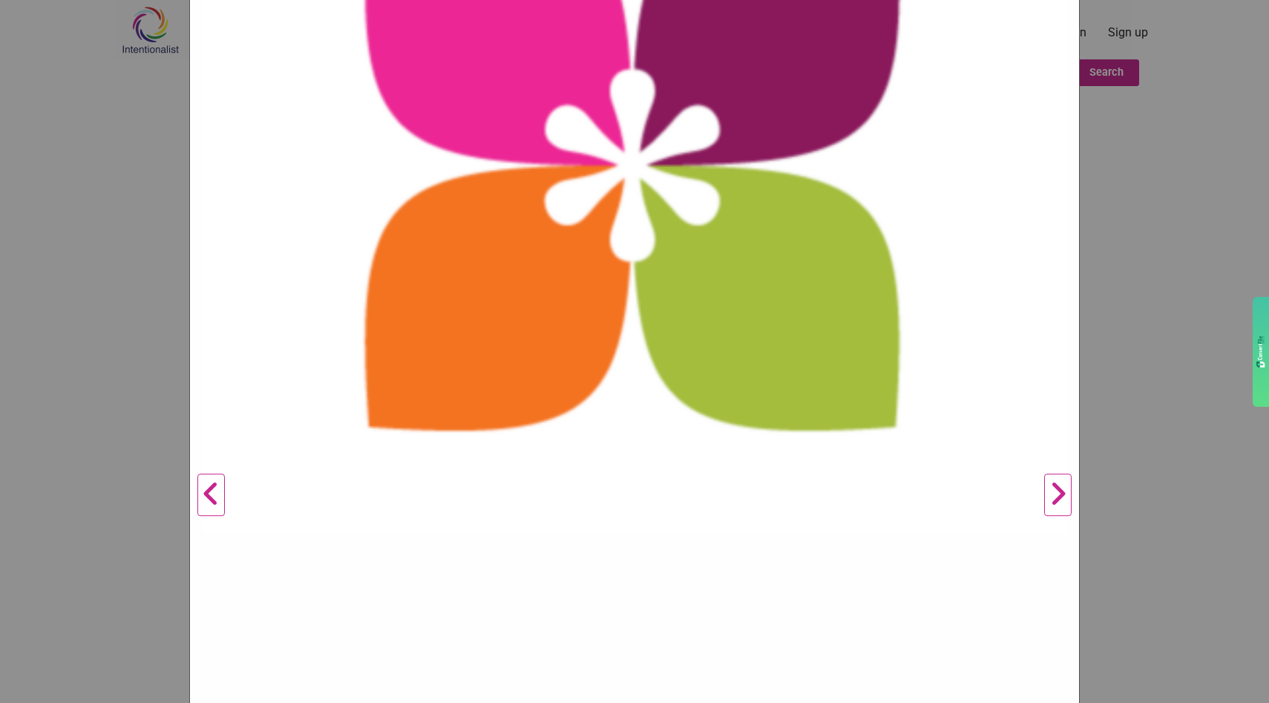
click at [1062, 508] on button "Next" at bounding box center [1057, 495] width 41 height 1396
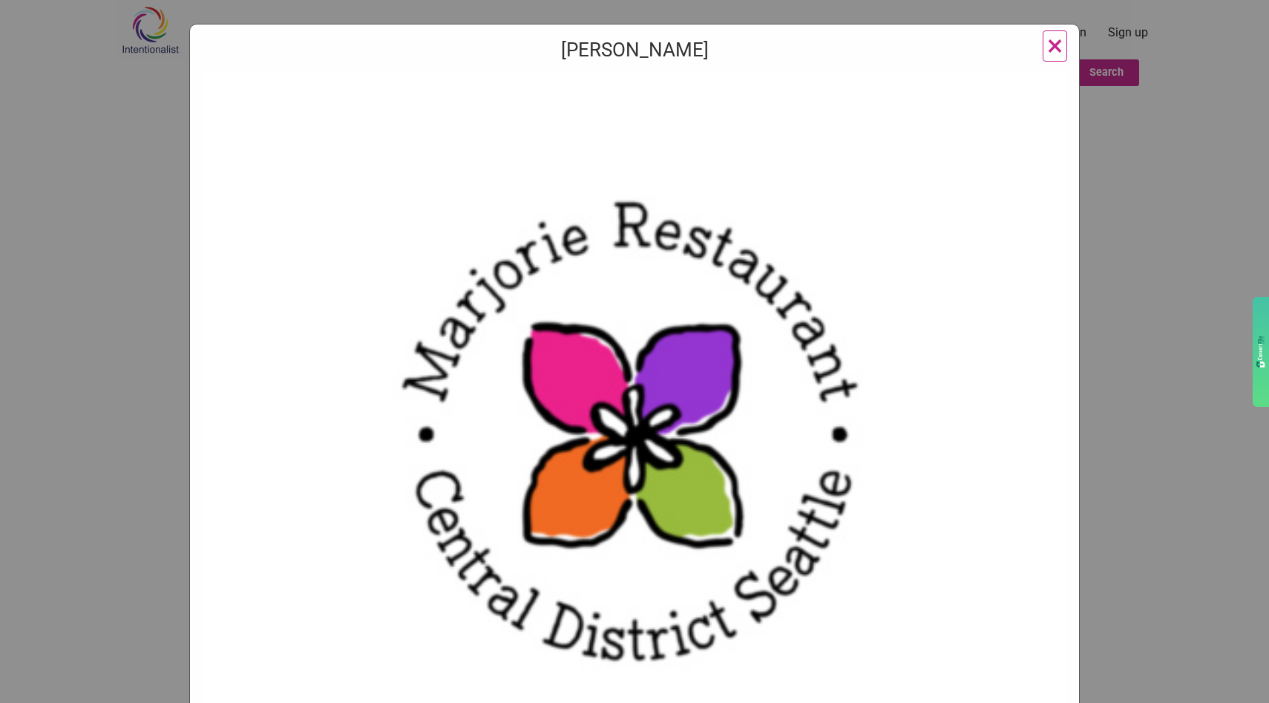
scroll to position [113, 0]
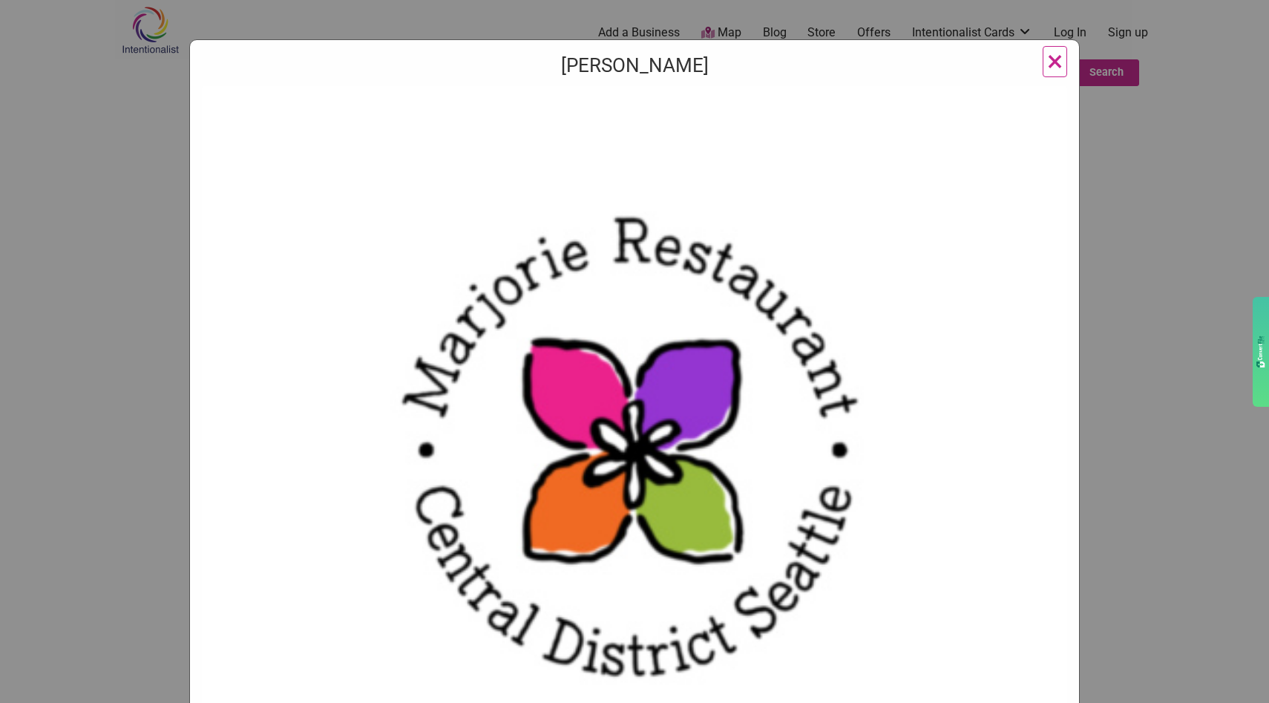
click at [1052, 66] on span "×" at bounding box center [1055, 61] width 16 height 35
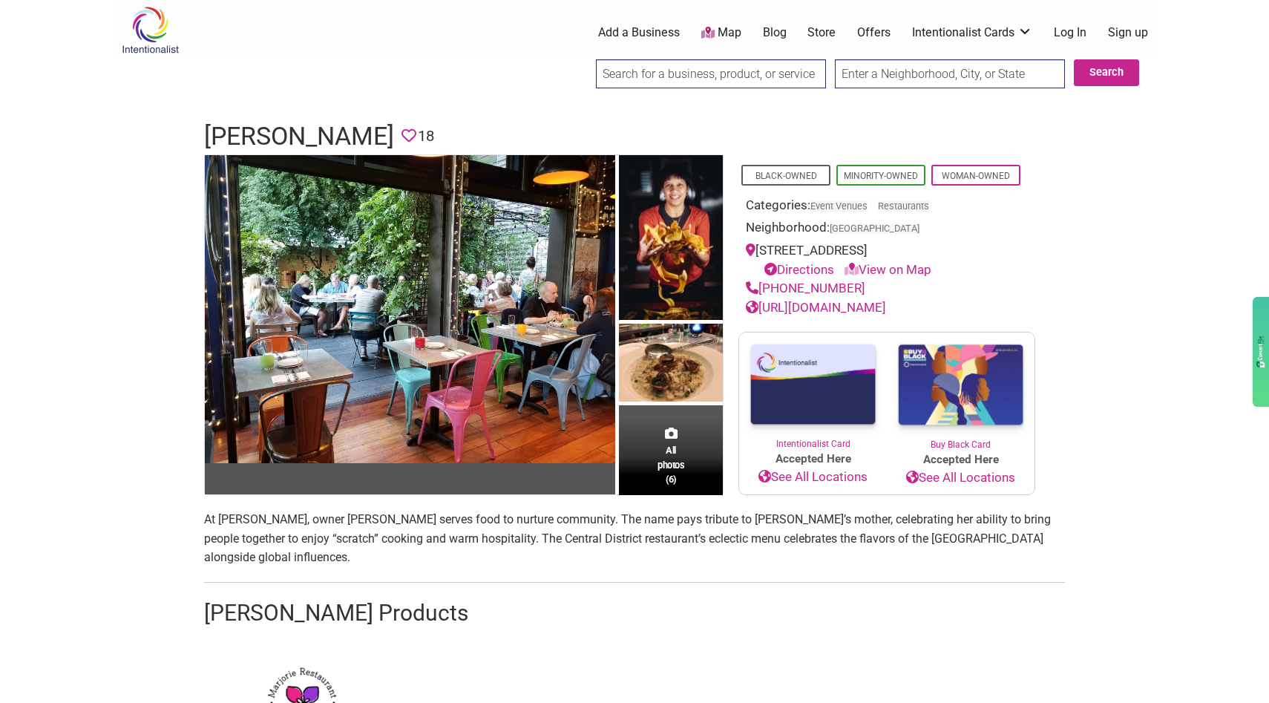
click at [824, 308] on link "[URL][DOMAIN_NAME]" at bounding box center [816, 307] width 140 height 15
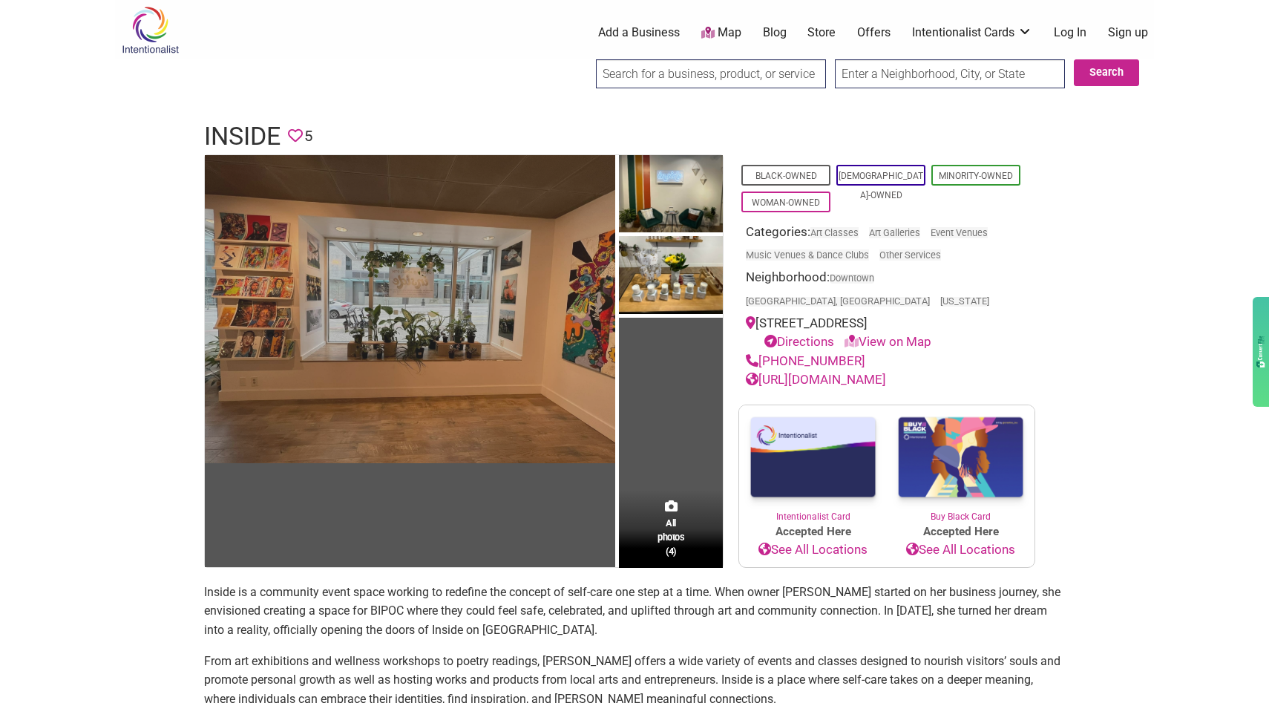
click at [466, 326] on img at bounding box center [410, 309] width 410 height 308
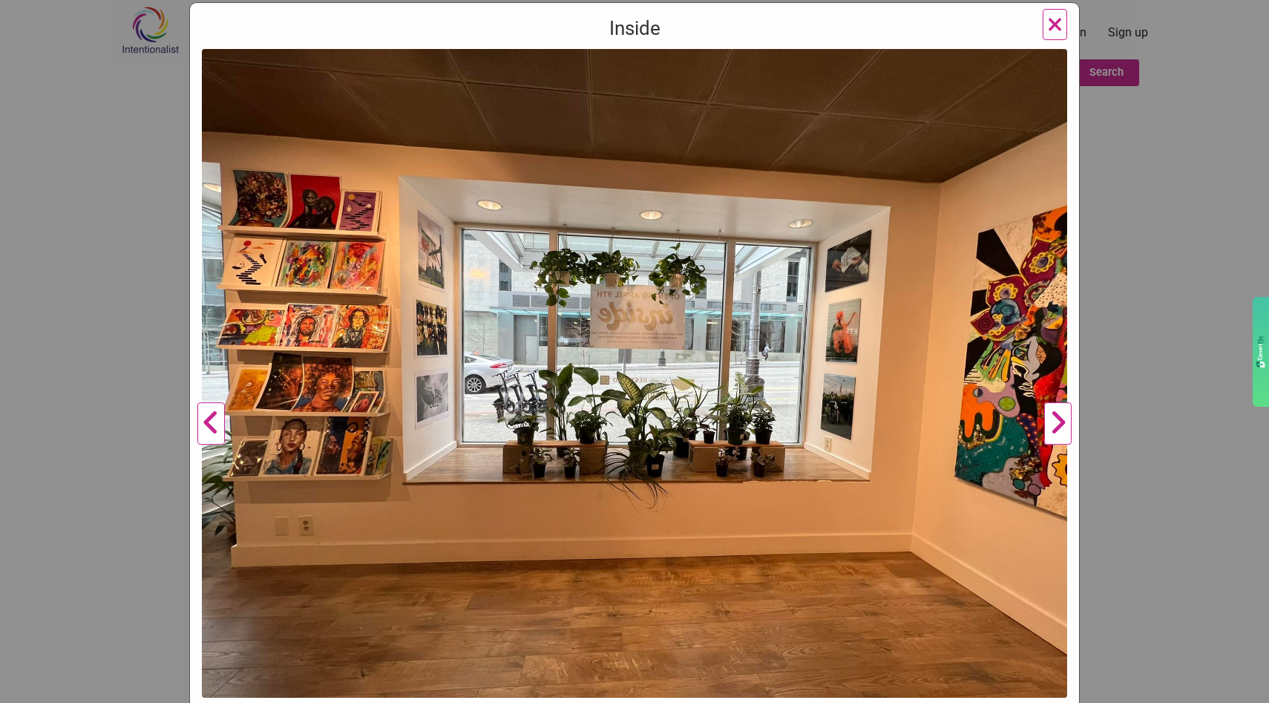
scroll to position [152, 0]
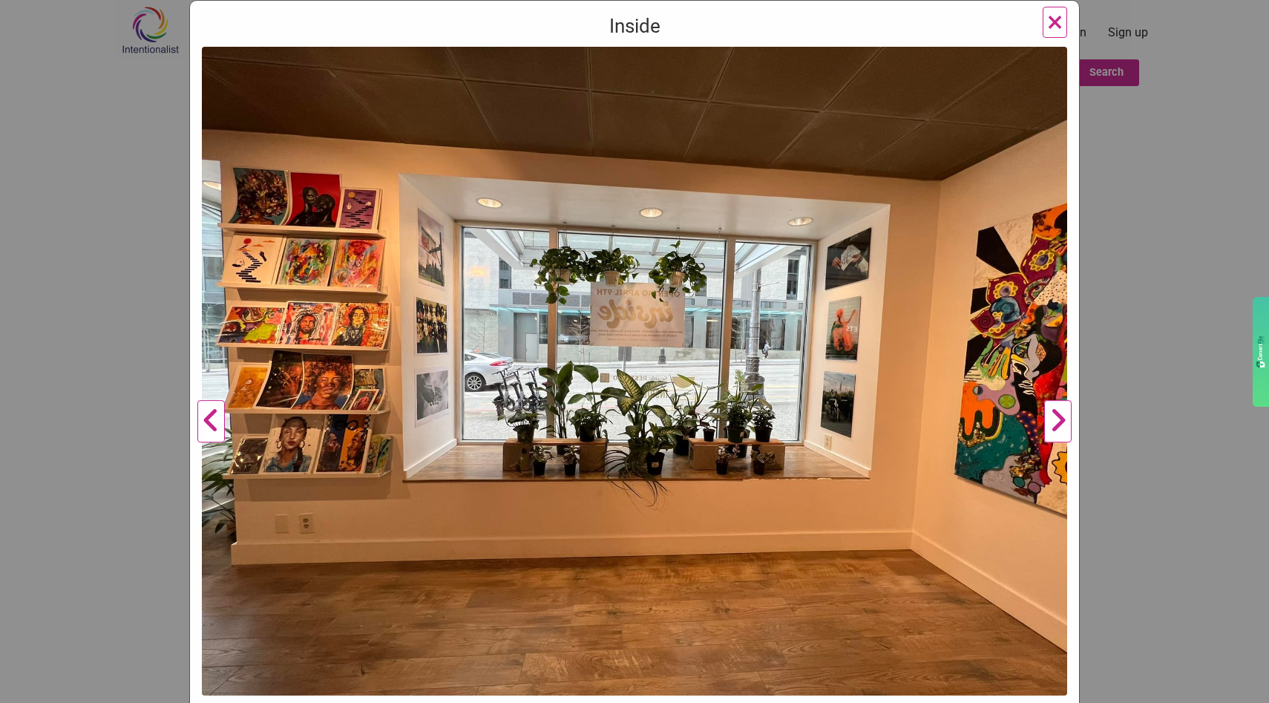
click at [1062, 415] on button "Next" at bounding box center [1057, 421] width 41 height 749
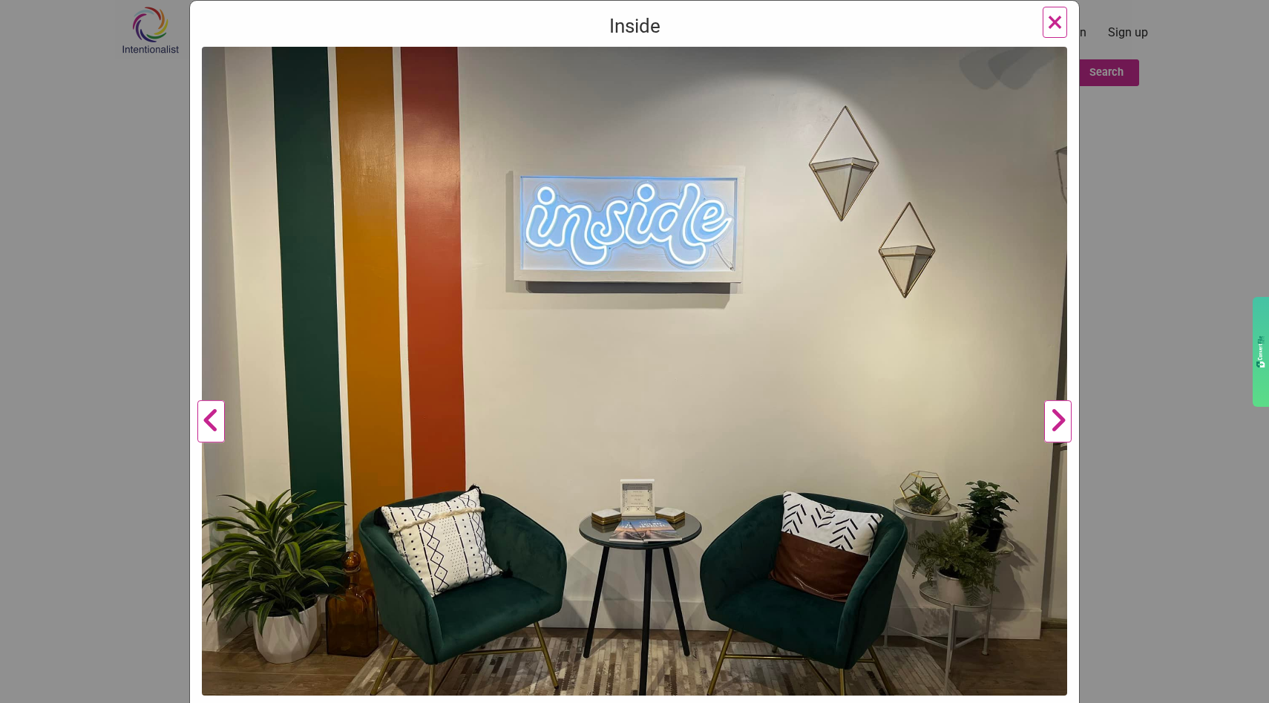
click at [1062, 415] on button "Next" at bounding box center [1057, 421] width 41 height 749
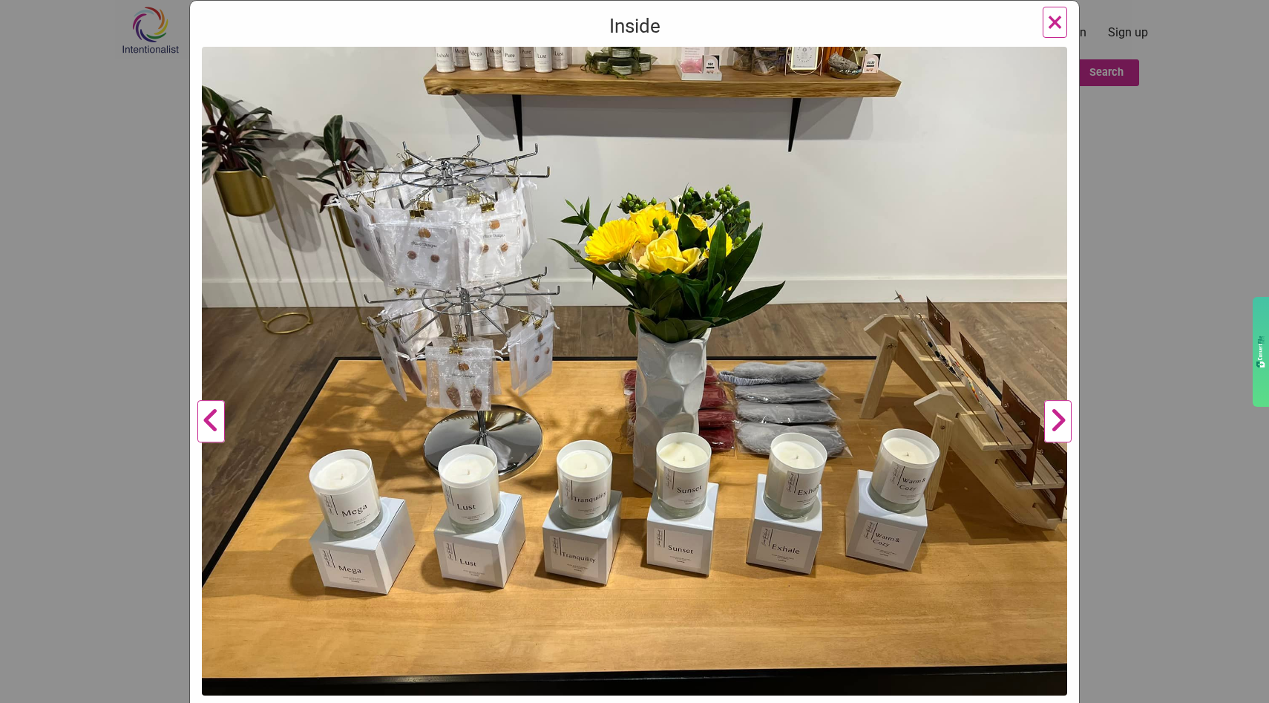
click at [1062, 415] on button "Next" at bounding box center [1057, 421] width 41 height 749
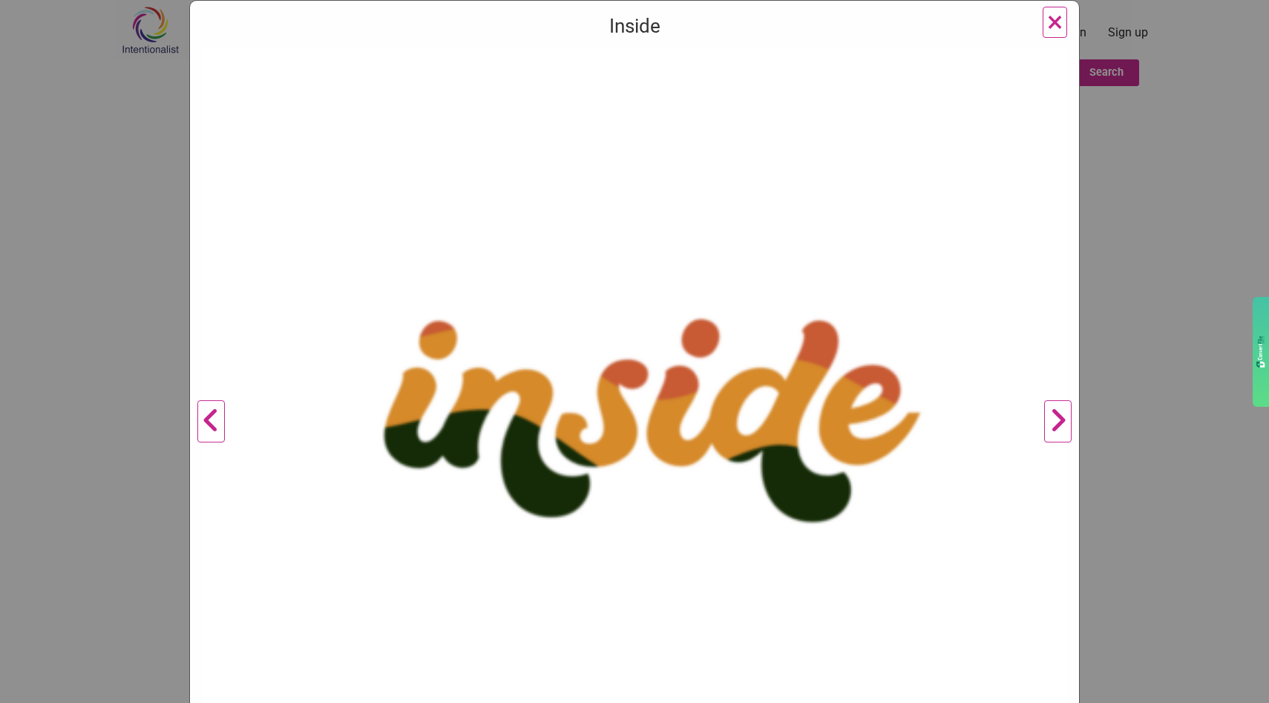
click at [1062, 415] on button "Next" at bounding box center [1057, 421] width 41 height 749
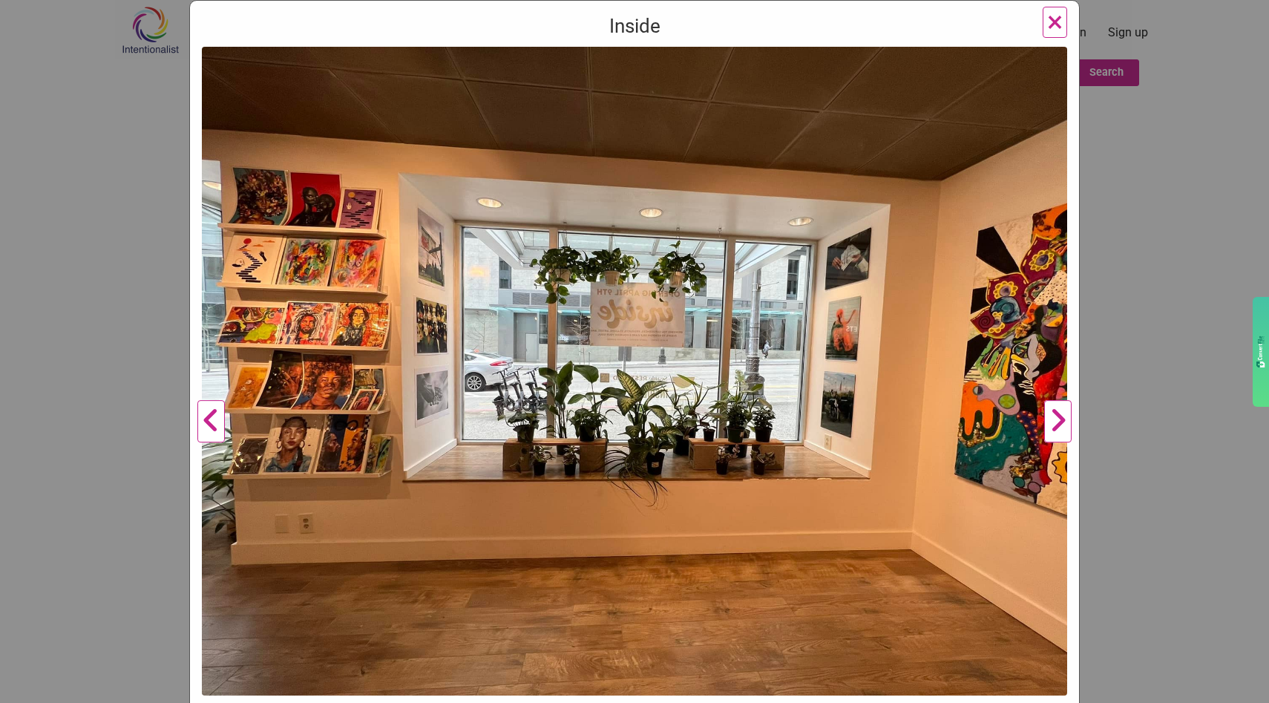
click at [1056, 27] on span "×" at bounding box center [1055, 21] width 16 height 35
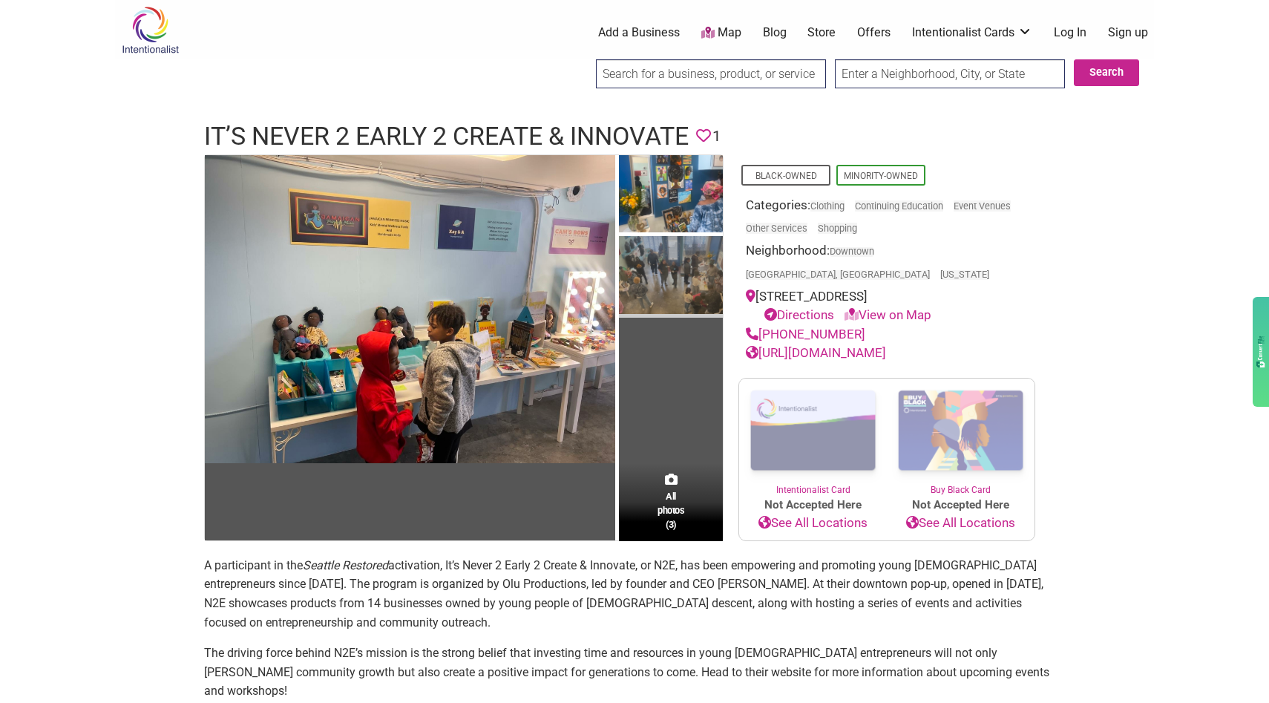
click at [690, 280] on img at bounding box center [671, 277] width 104 height 82
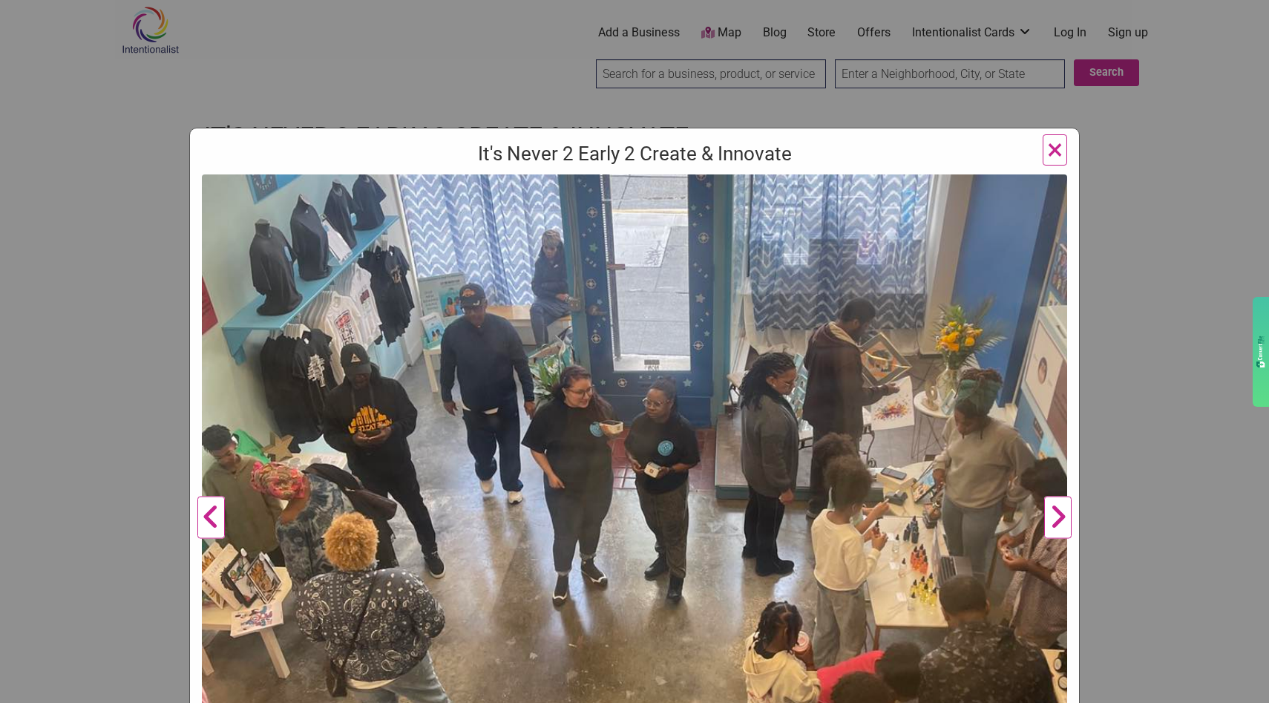
click at [1054, 157] on span "×" at bounding box center [1055, 149] width 16 height 35
